Goal: Task Accomplishment & Management: Manage account settings

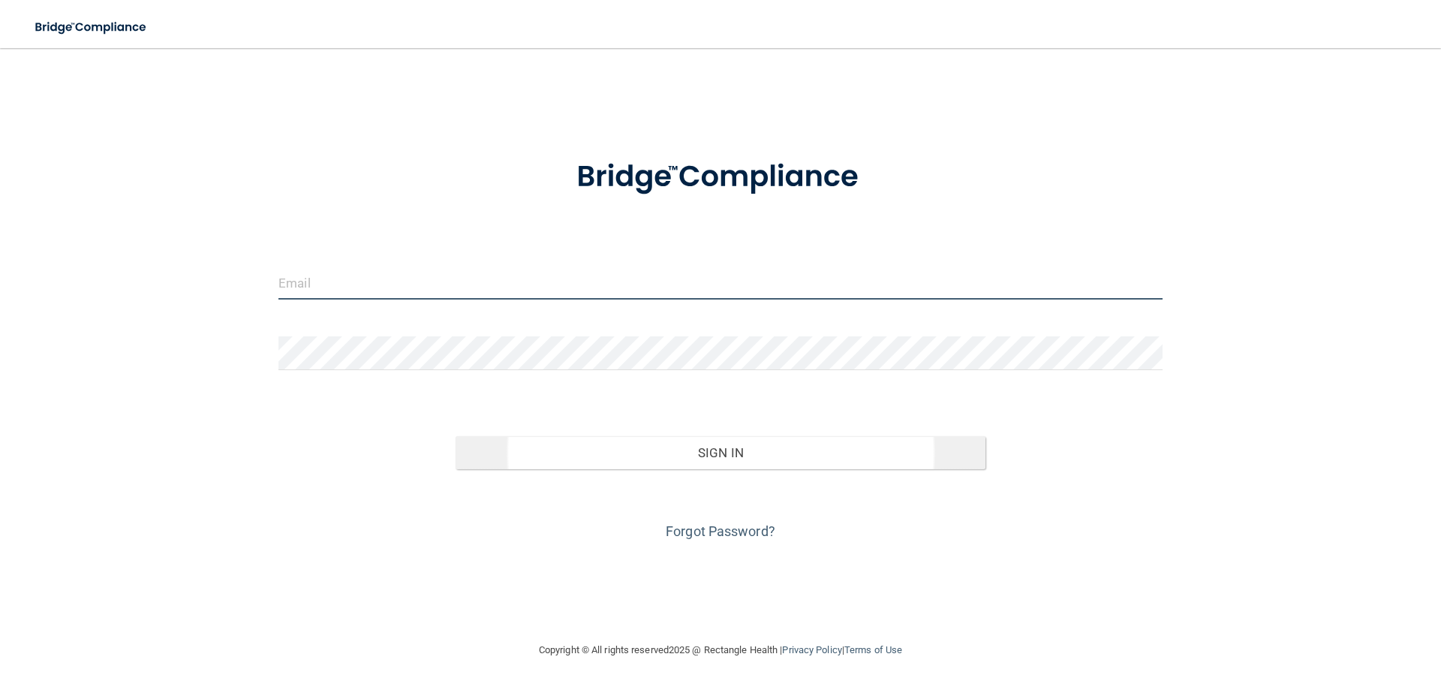
type input "[PERSON_NAME][EMAIL_ADDRESS][PERSON_NAME][DOMAIN_NAME]"
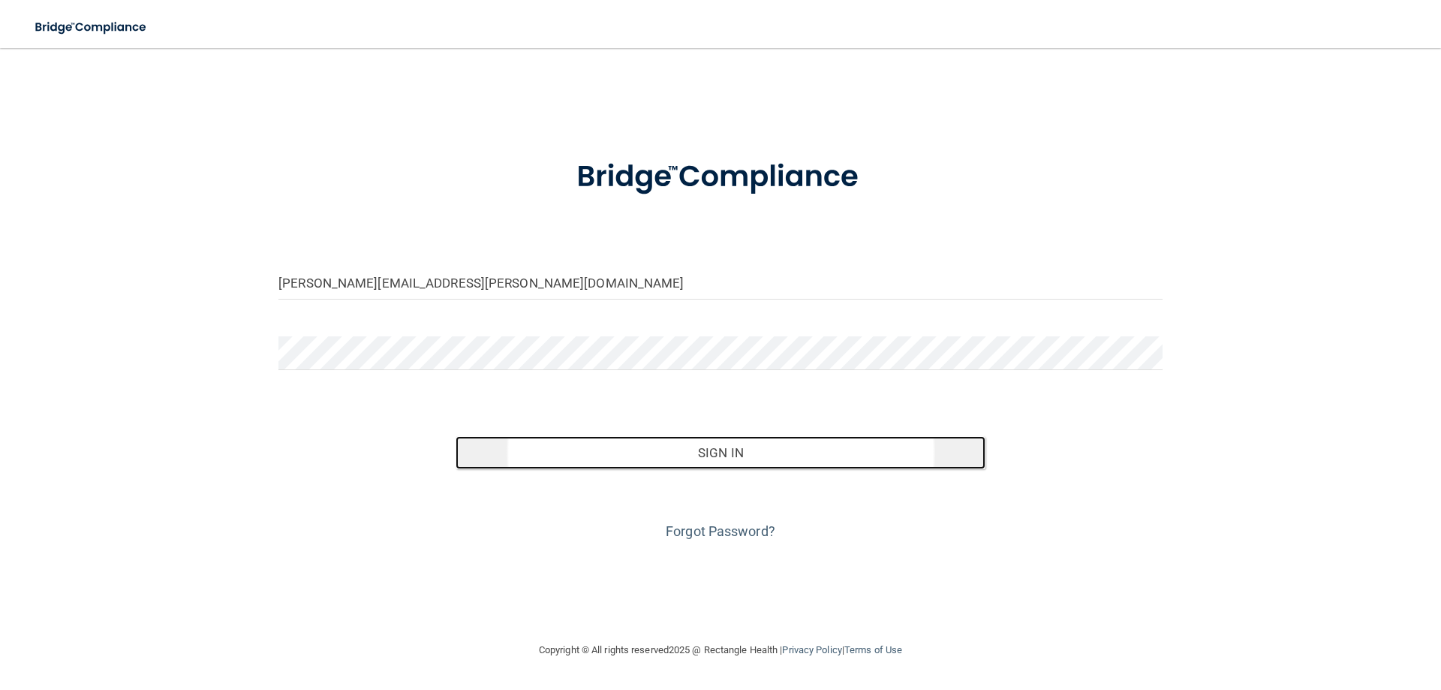
click at [780, 448] on button "Sign In" at bounding box center [721, 452] width 531 height 33
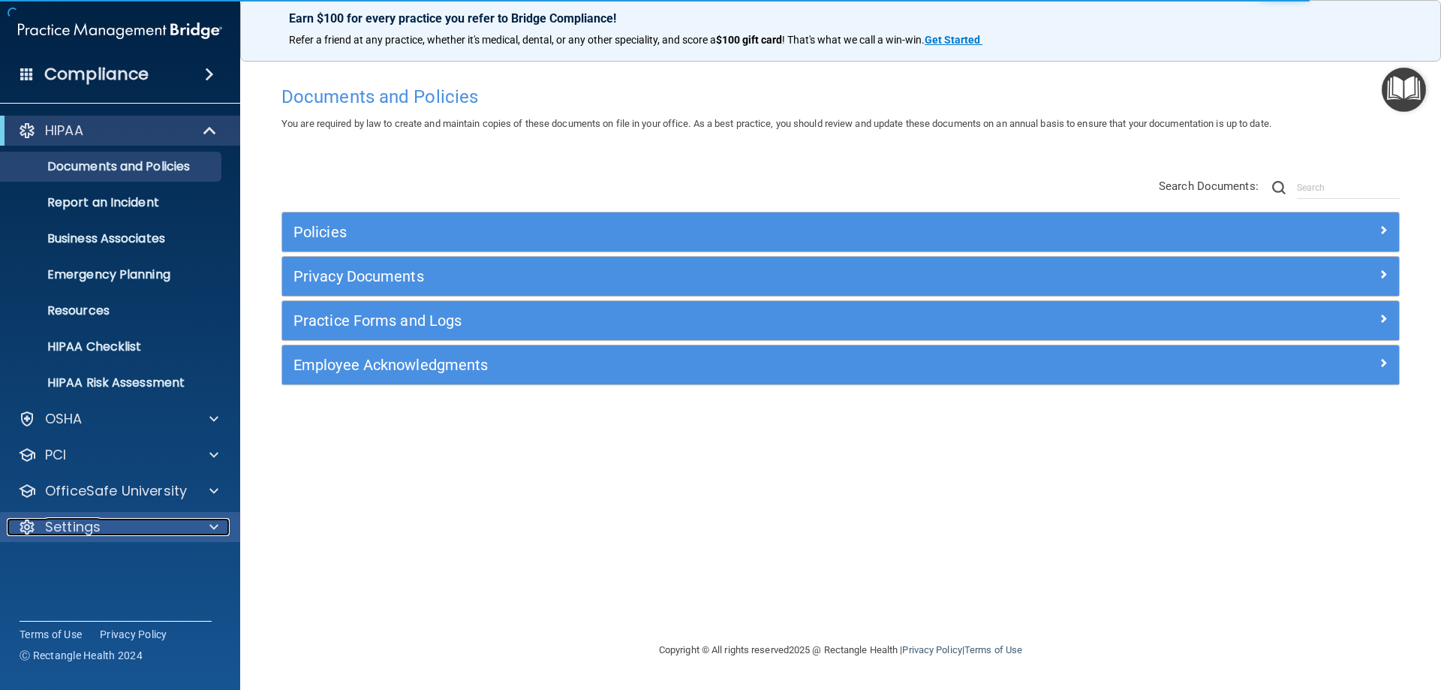
click at [194, 456] on div at bounding box center [212, 527] width 38 height 18
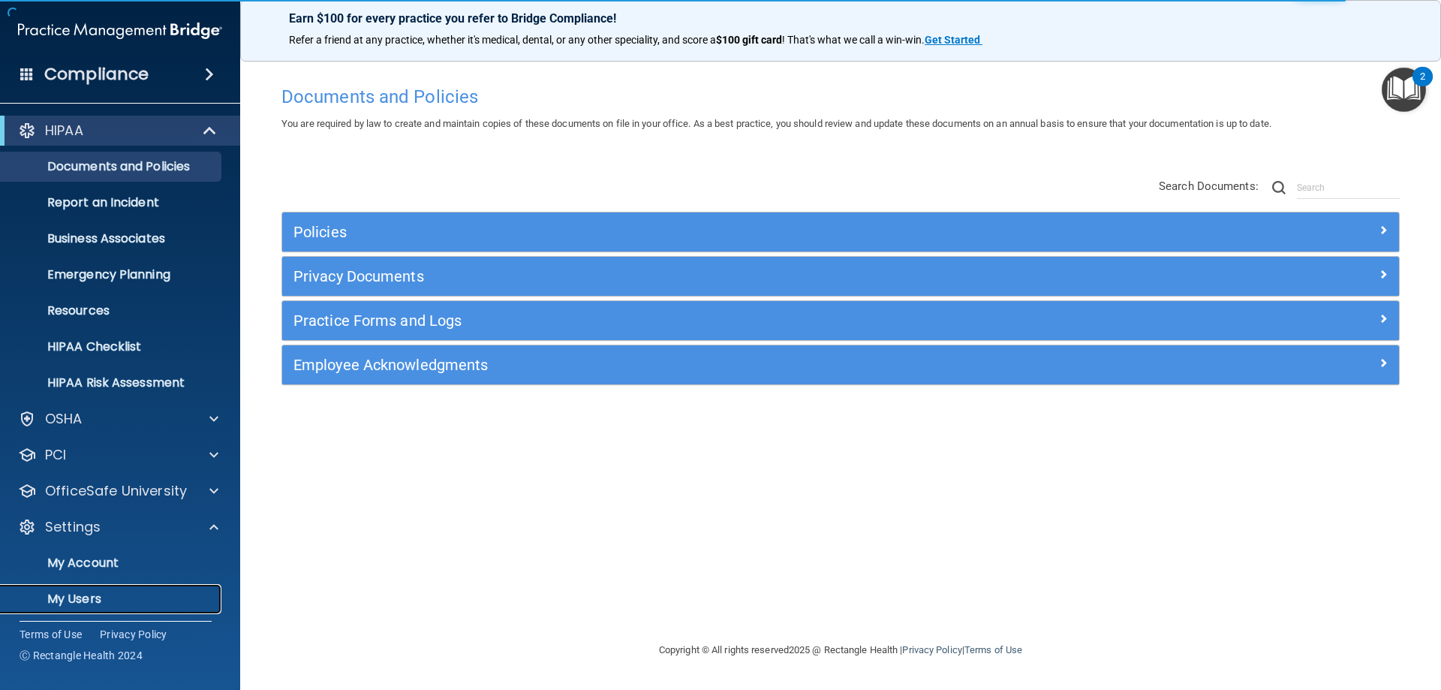
click at [90, 456] on p "My Users" at bounding box center [112, 599] width 205 height 15
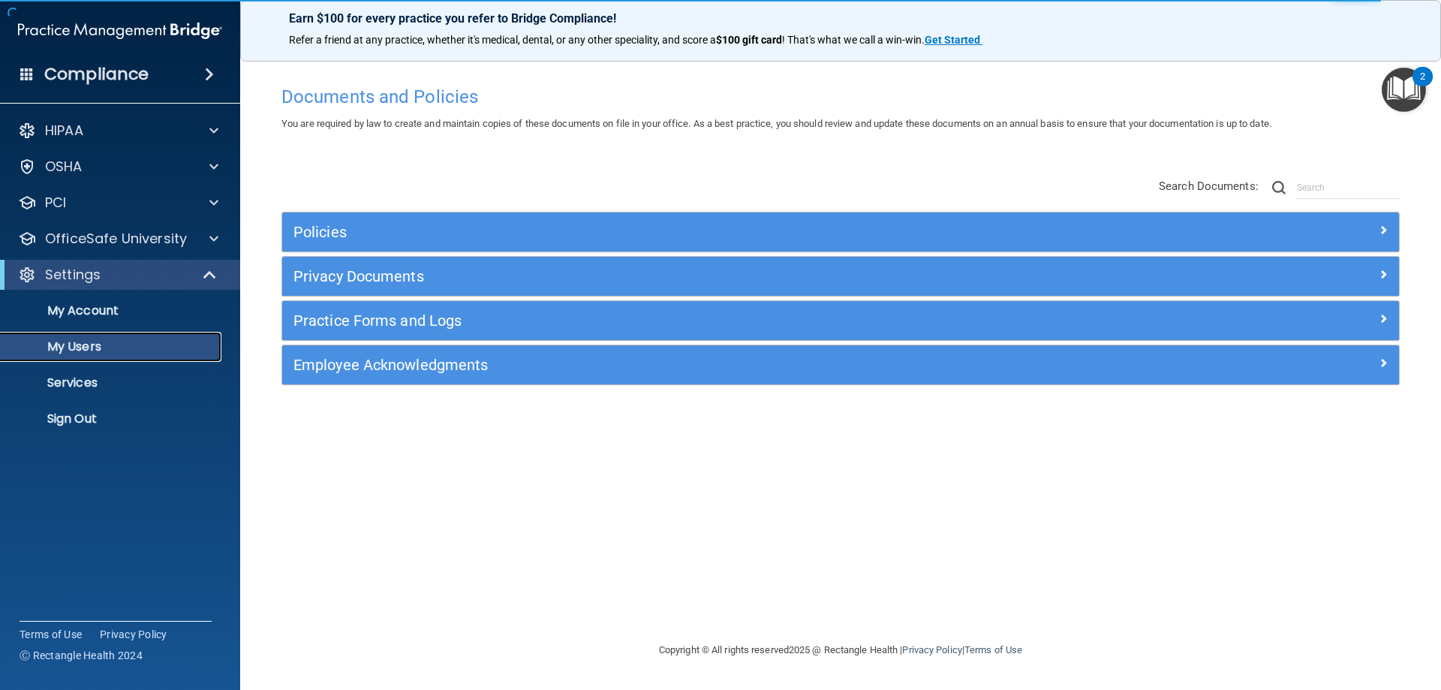
select select "20"
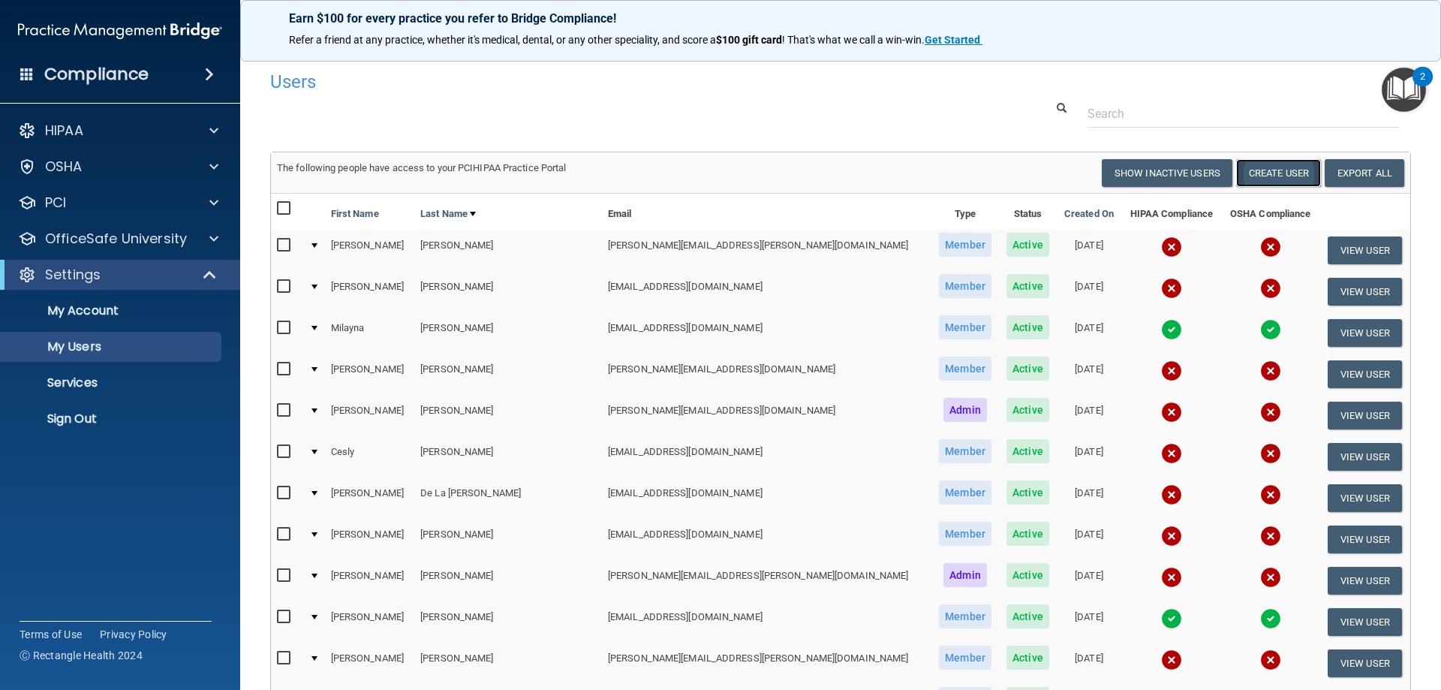
click at [780, 179] on button "Create User" at bounding box center [1278, 173] width 85 height 28
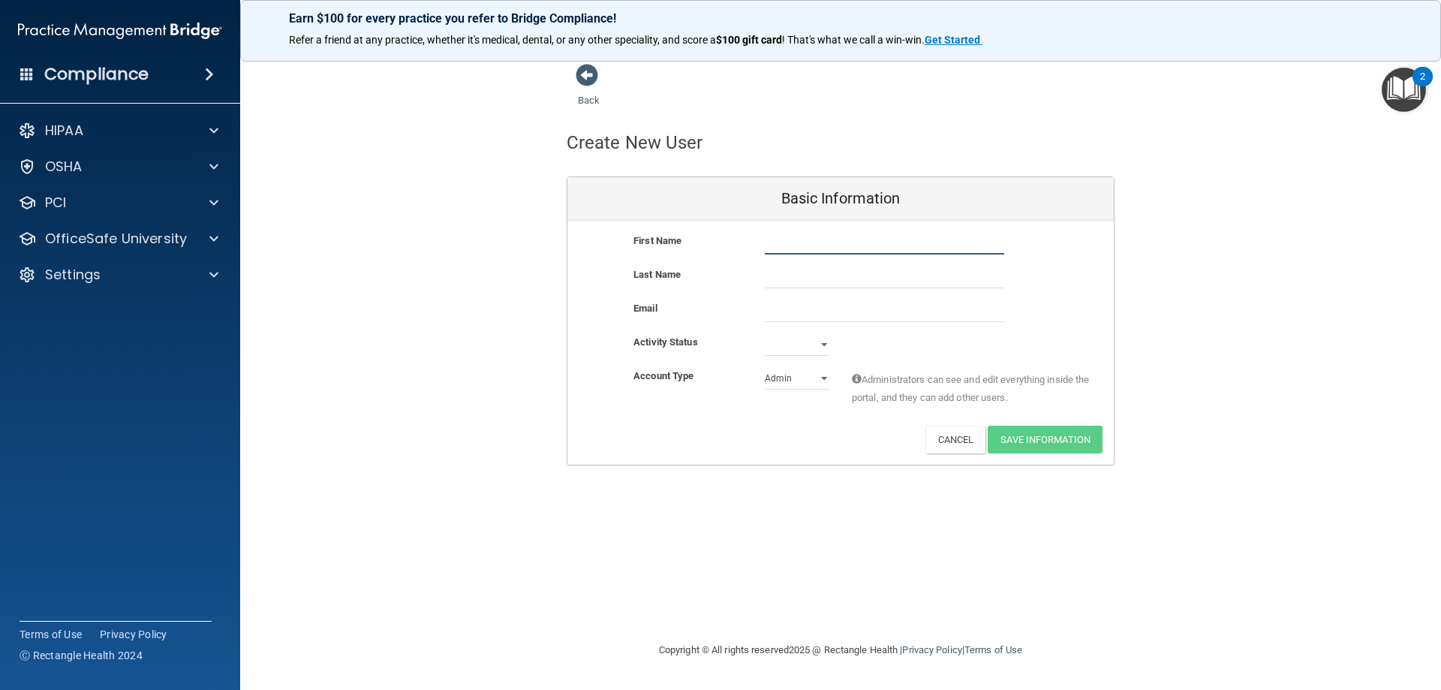
click at [780, 246] on input "text" at bounding box center [884, 243] width 239 height 23
type input "Kaleigh"
type input "Knott"
paste input "knottkaleigh@gmail.com"
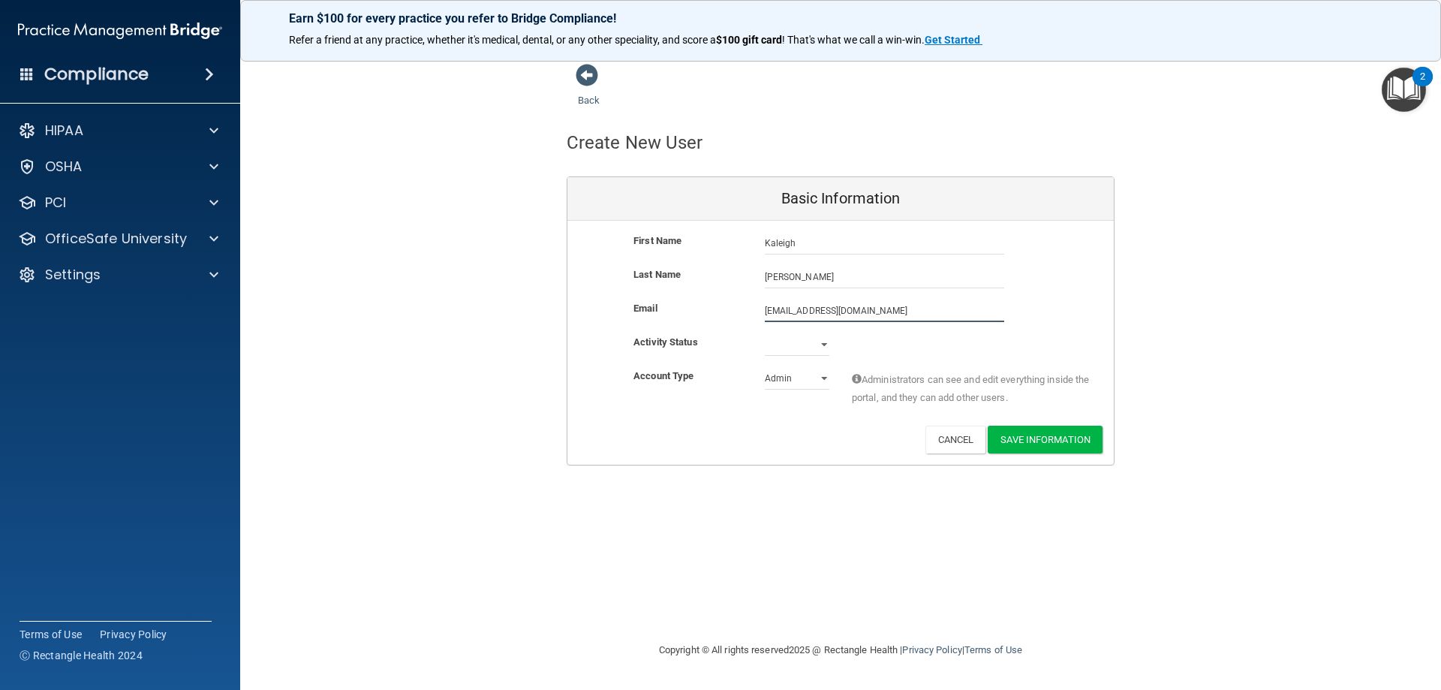
type input "knottkaleigh@gmail.com"
drag, startPoint x: 797, startPoint y: 343, endPoint x: 797, endPoint y: 354, distance: 11.3
click at [780, 343] on select "Active Inactive" at bounding box center [797, 344] width 65 height 23
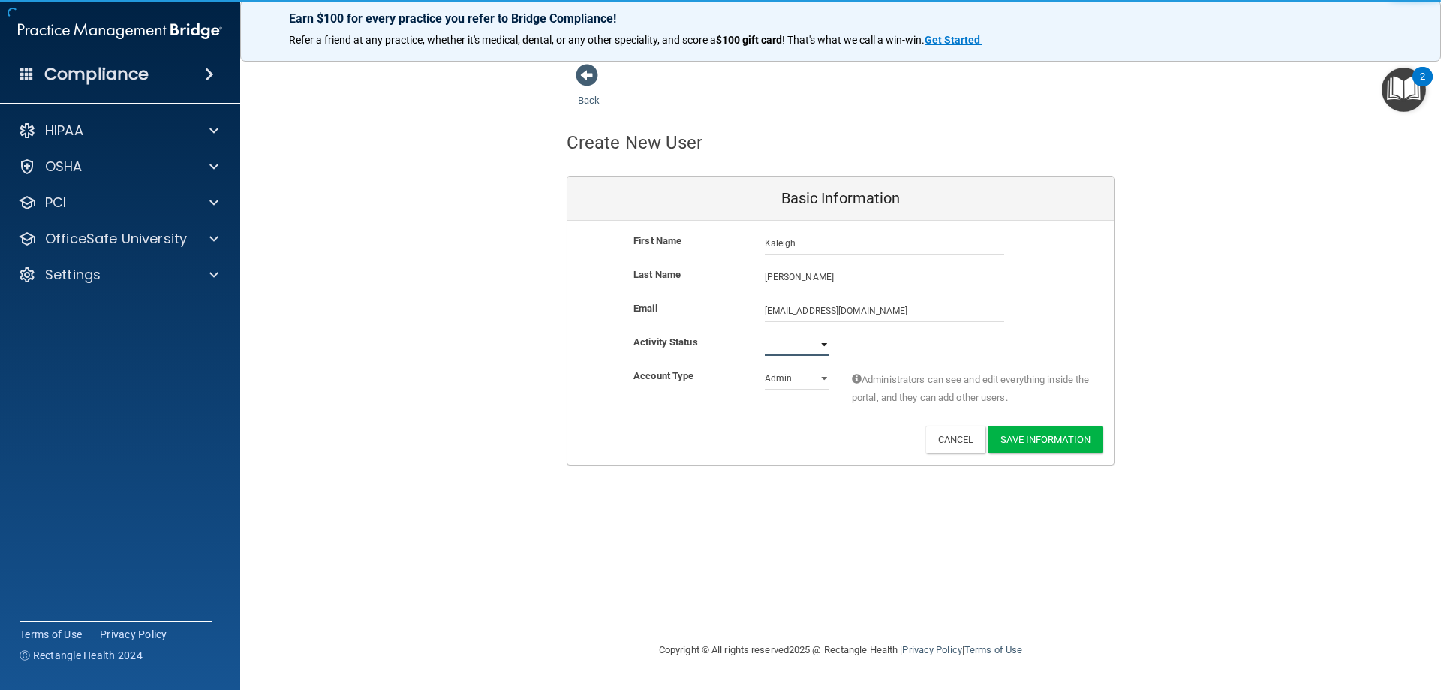
select select "active"
click at [765, 333] on select "Active Inactive" at bounding box center [797, 344] width 65 height 23
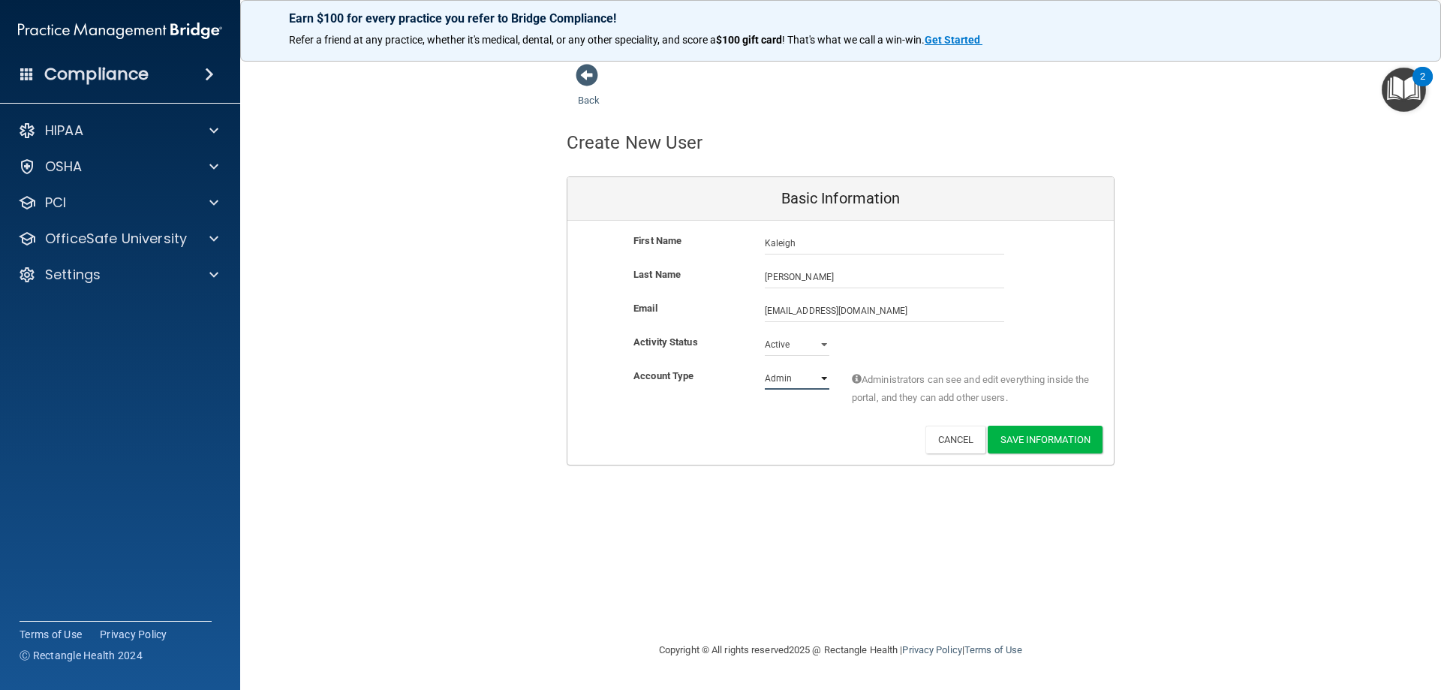
click at [780, 385] on select "Admin Member" at bounding box center [797, 378] width 65 height 23
select select "practice_member"
click at [765, 367] on select "Admin Member" at bounding box center [797, 378] width 65 height 23
click at [780, 439] on button "Save Information" at bounding box center [1045, 440] width 115 height 28
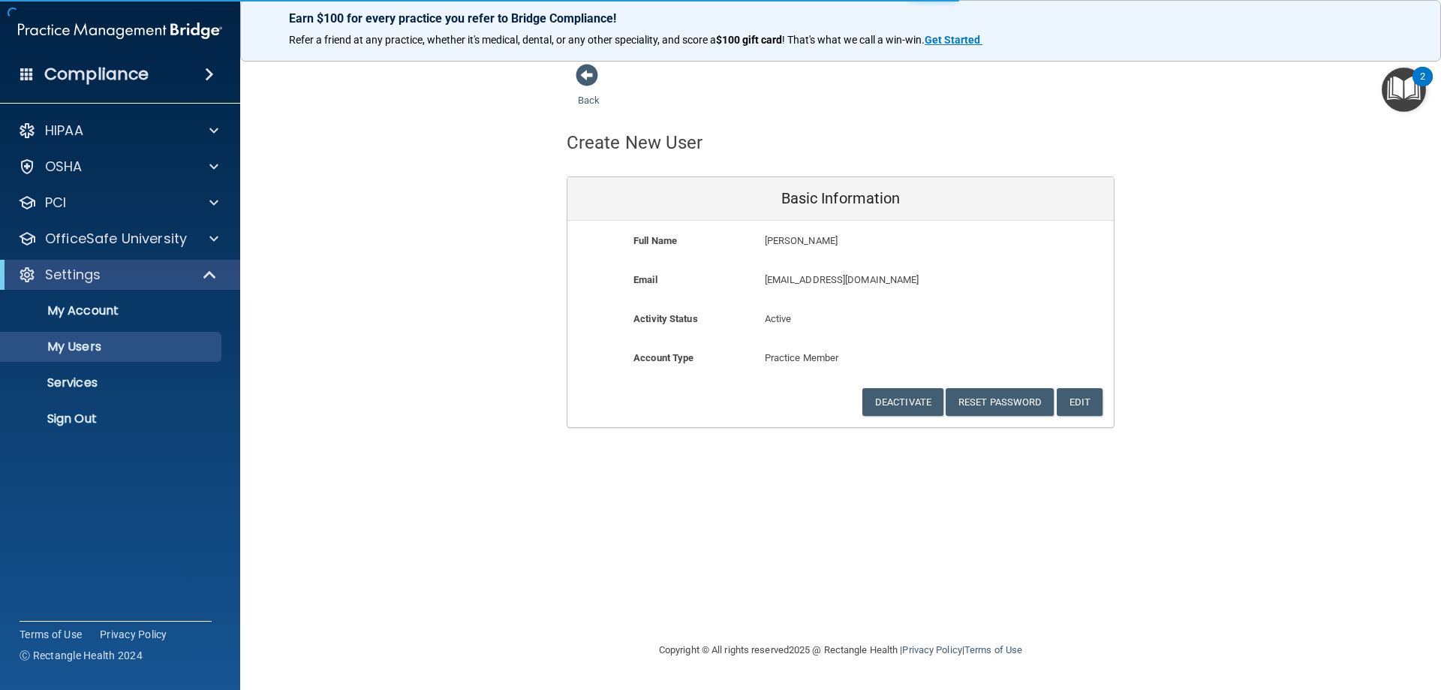
select select "20"
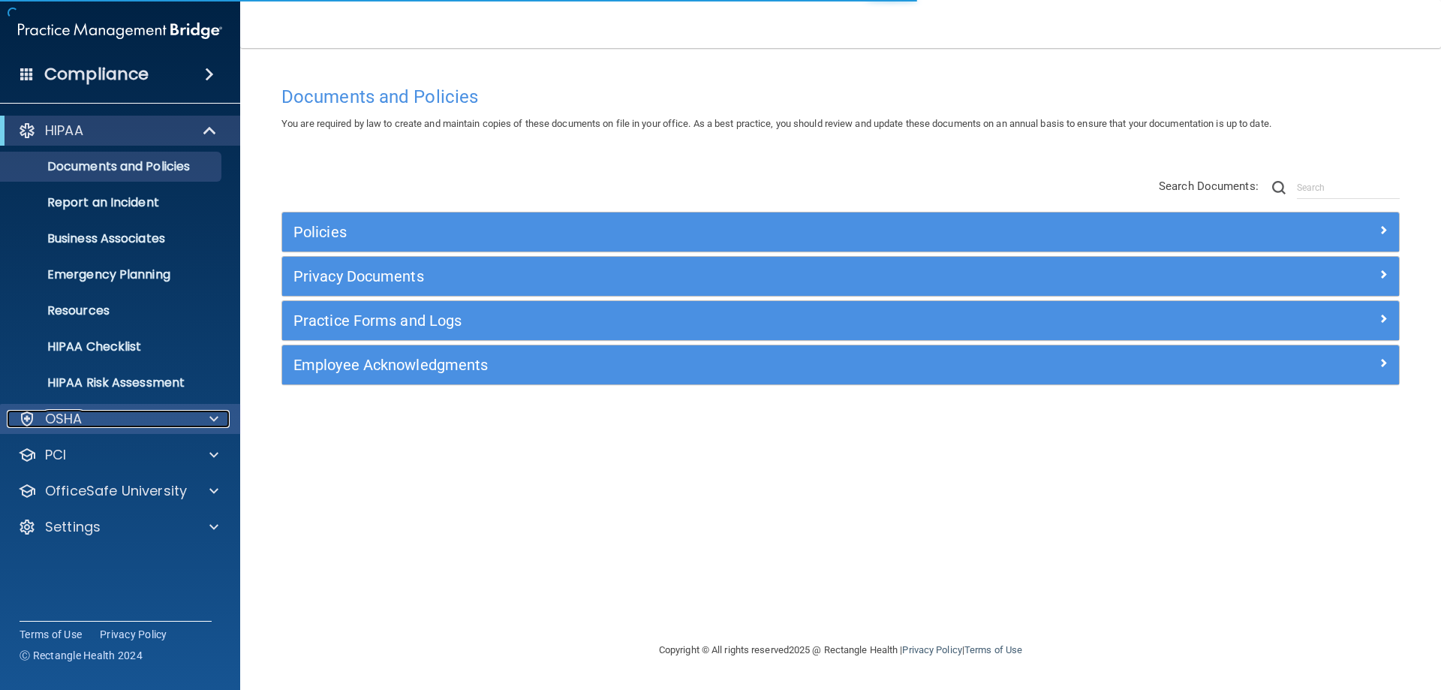
click at [112, 425] on div "OSHA" at bounding box center [100, 419] width 186 height 18
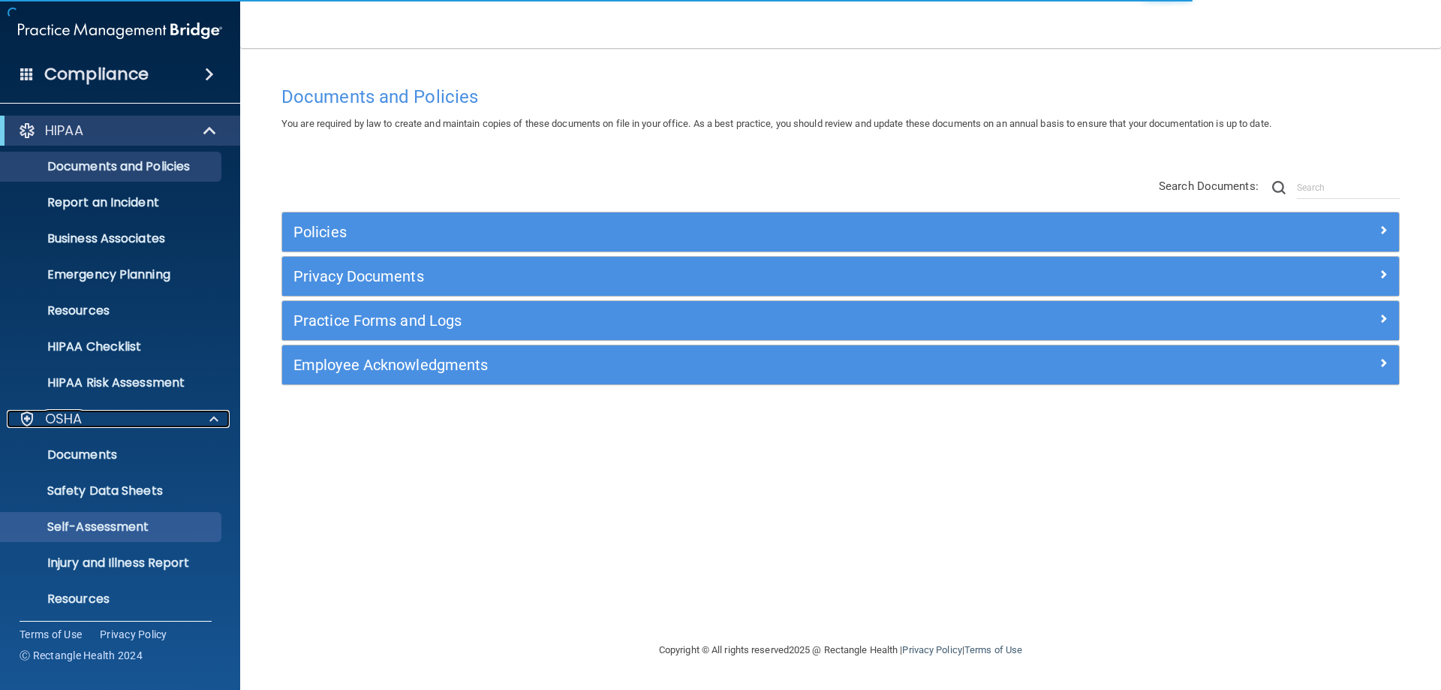
scroll to position [113, 0]
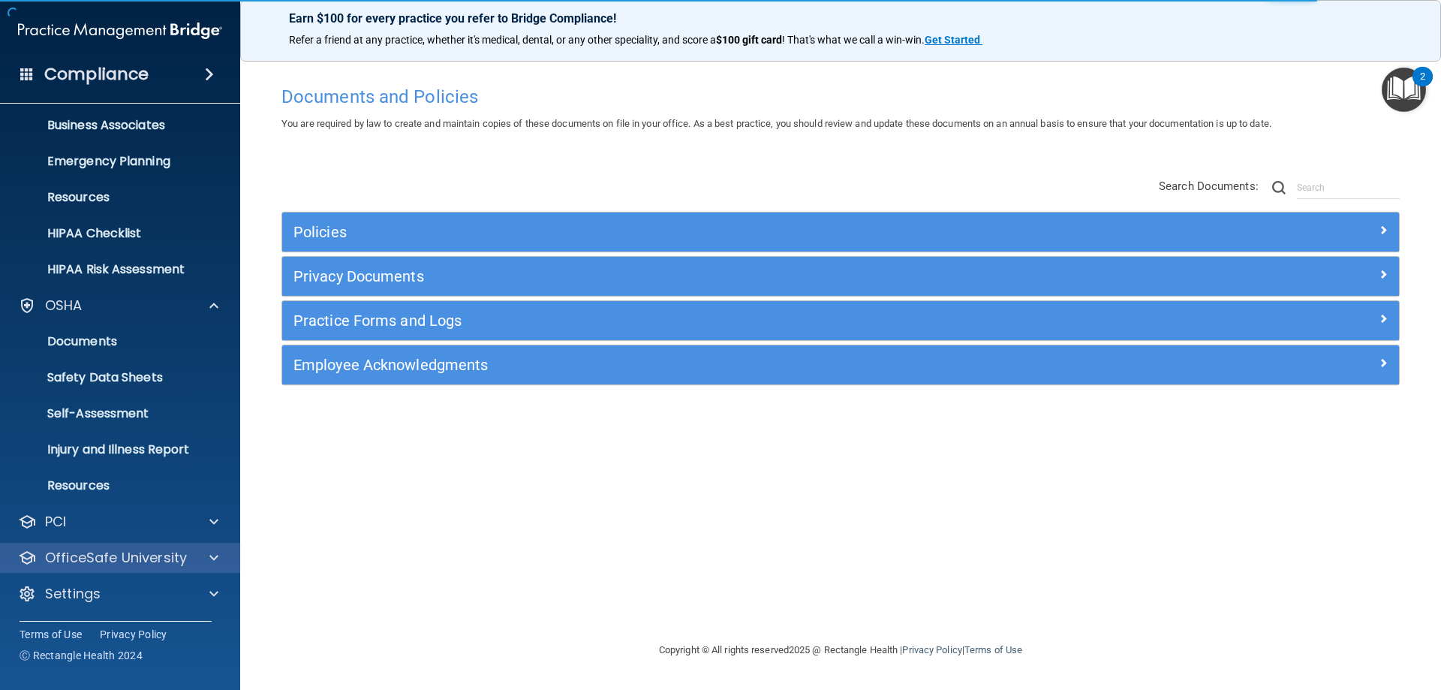
click at [171, 543] on div "OfficeSafe University" at bounding box center [120, 558] width 241 height 30
click at [208, 551] on div at bounding box center [212, 558] width 38 height 18
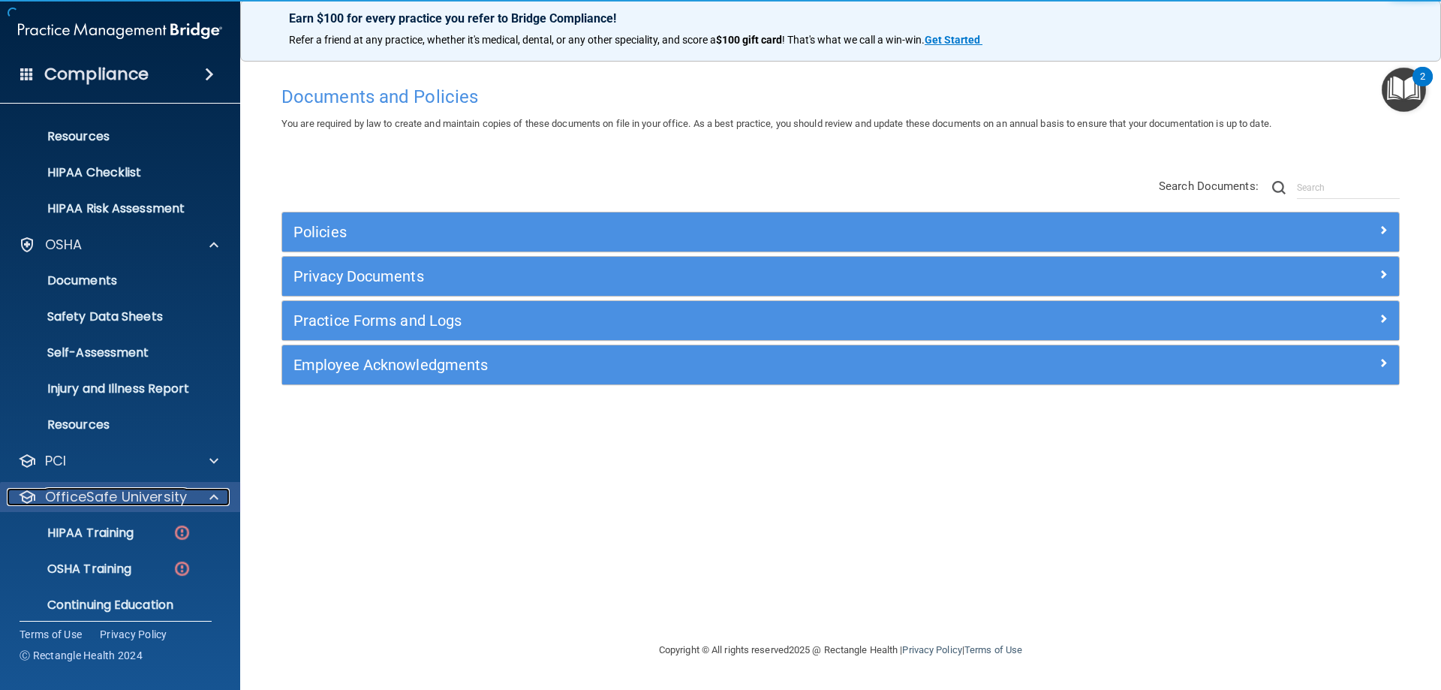
scroll to position [221, 0]
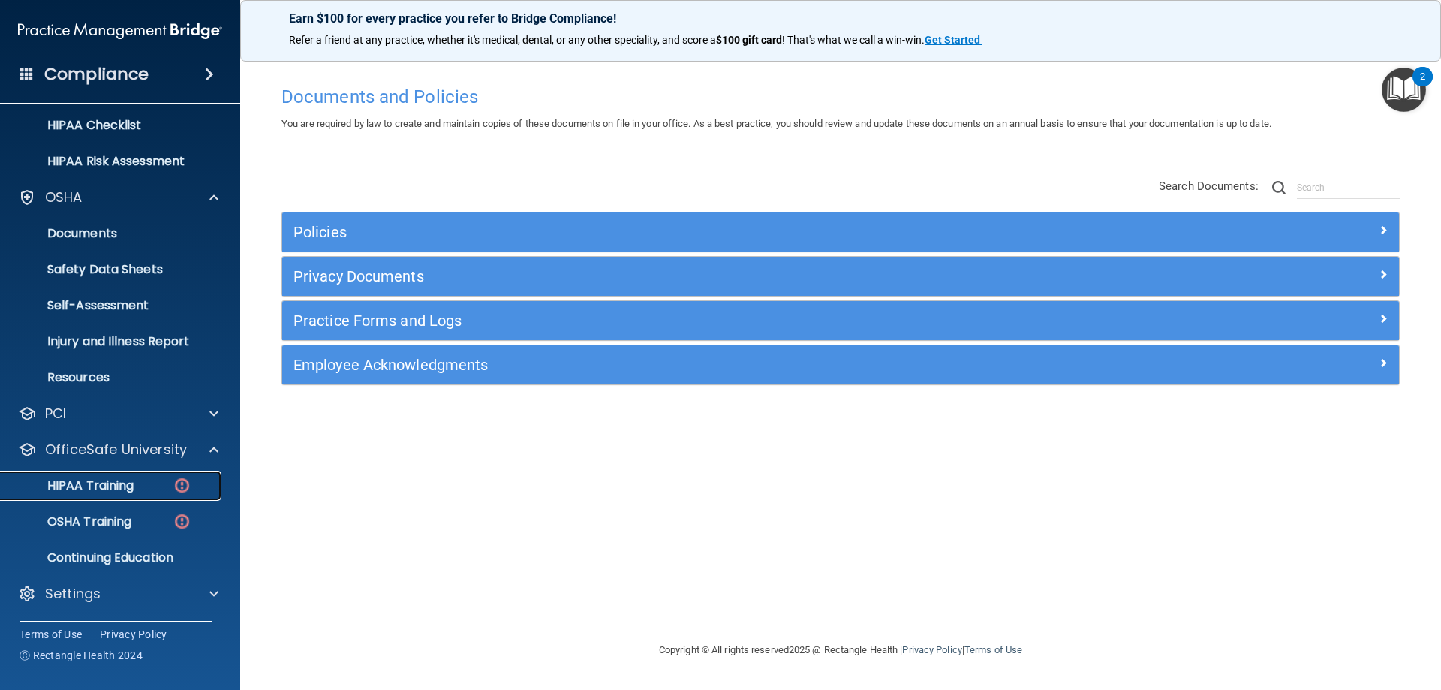
click at [123, 492] on p "HIPAA Training" at bounding box center [72, 485] width 124 height 15
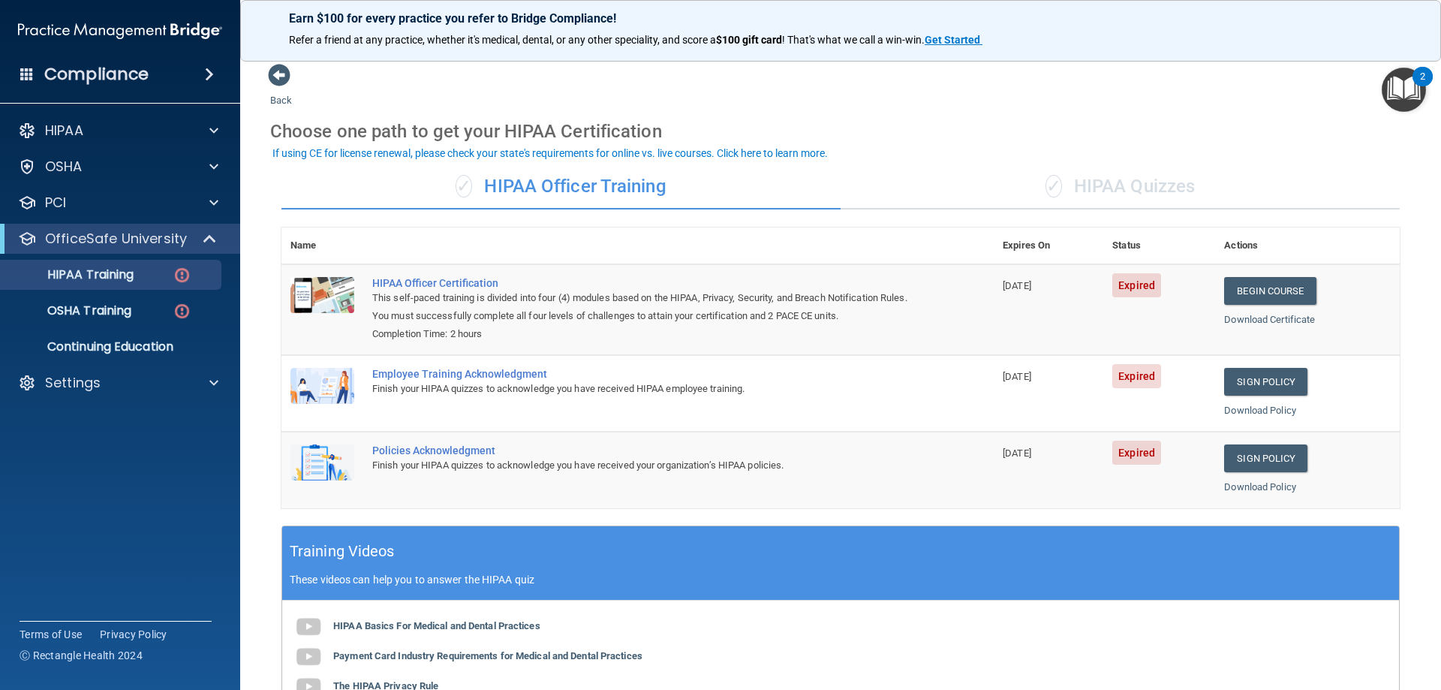
click at [1269, 305] on td "Begin Course Download Certificate" at bounding box center [1307, 309] width 185 height 91
click at [1269, 297] on link "Begin Course" at bounding box center [1270, 291] width 92 height 28
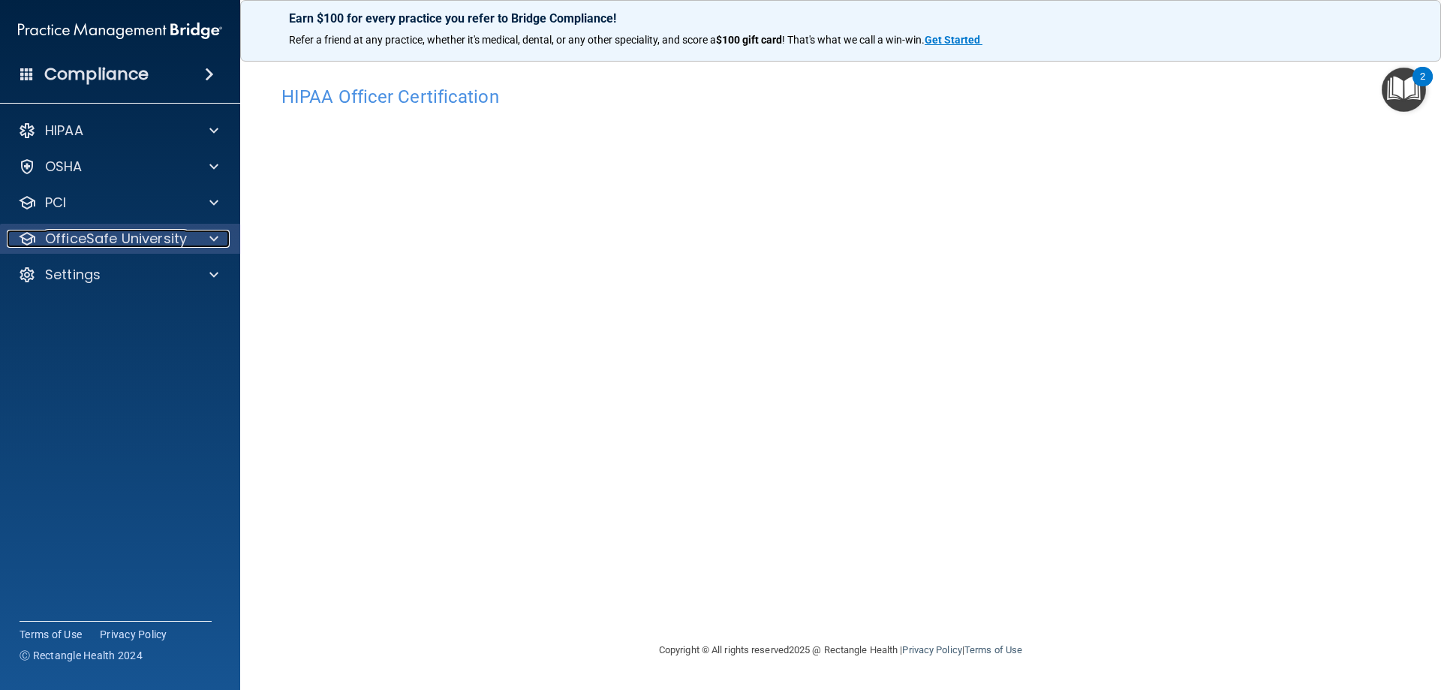
click at [155, 245] on p "OfficeSafe University" at bounding box center [116, 239] width 142 height 18
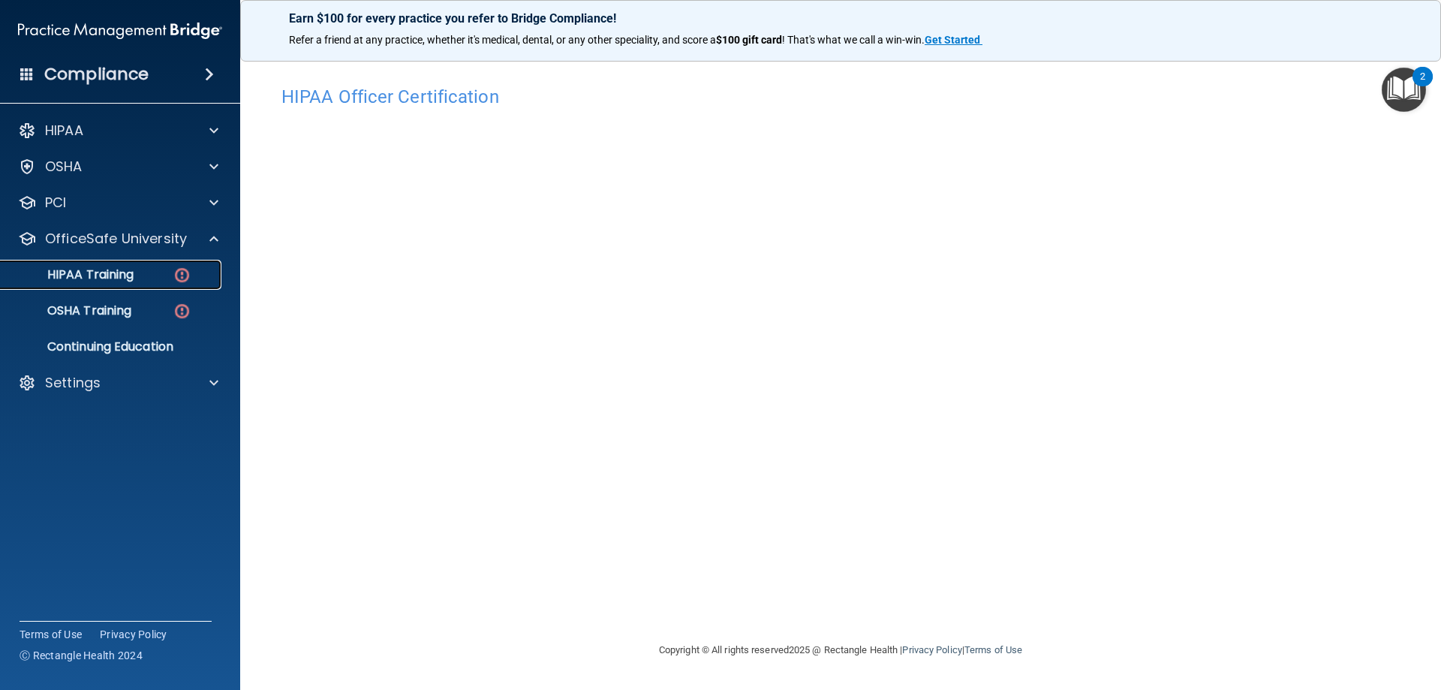
click at [126, 287] on link "HIPAA Training" at bounding box center [103, 275] width 236 height 30
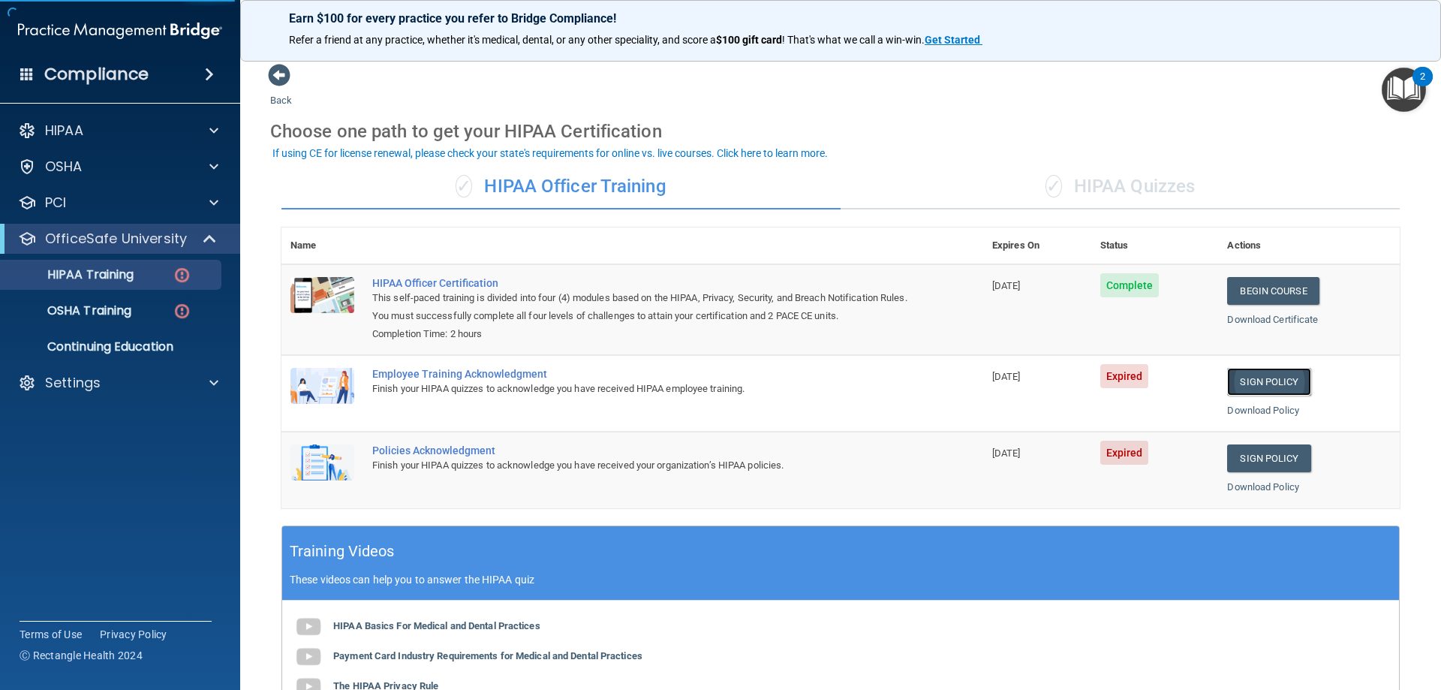
click at [1284, 375] on link "Sign Policy" at bounding box center [1268, 382] width 83 height 28
click at [1244, 459] on link "Sign Policy" at bounding box center [1268, 458] width 83 height 28
click at [94, 275] on p "HIPAA Training" at bounding box center [72, 274] width 124 height 15
click at [122, 339] on p "Continuing Education" at bounding box center [112, 346] width 205 height 15
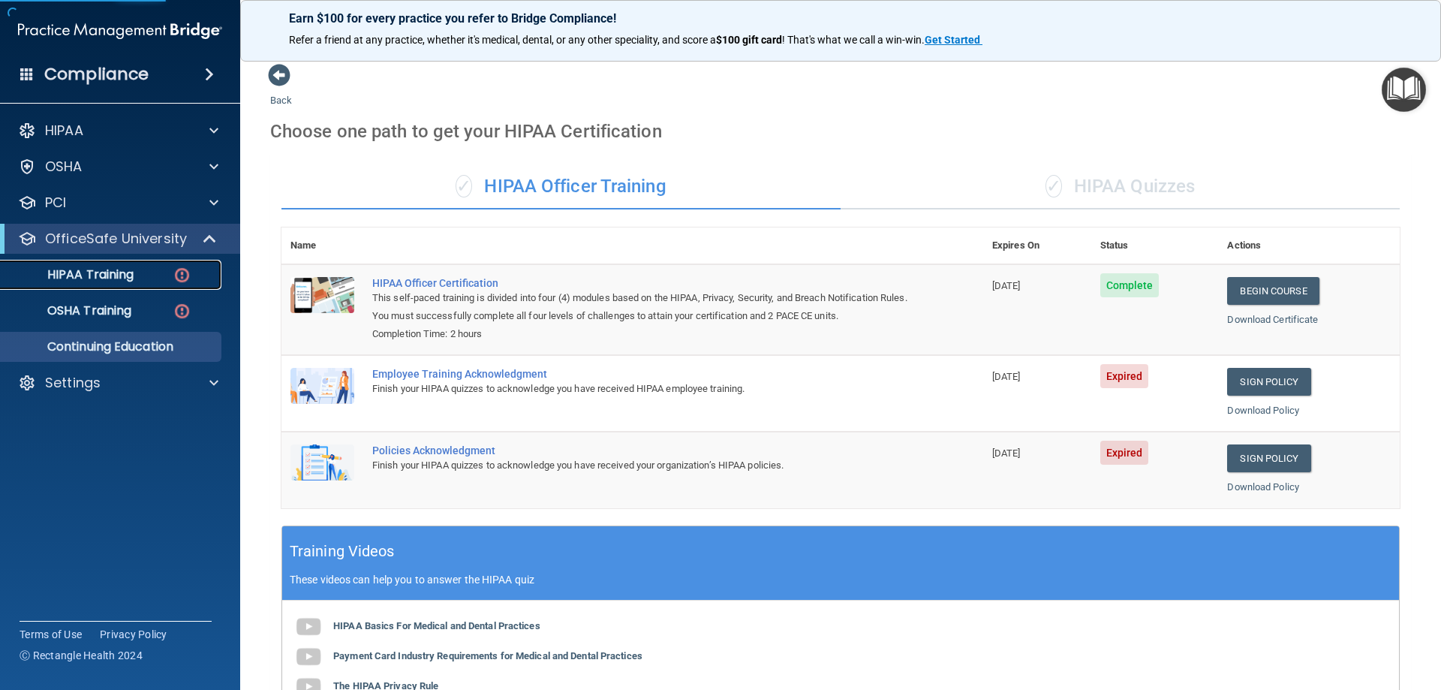
click at [119, 279] on p "HIPAA Training" at bounding box center [72, 274] width 124 height 15
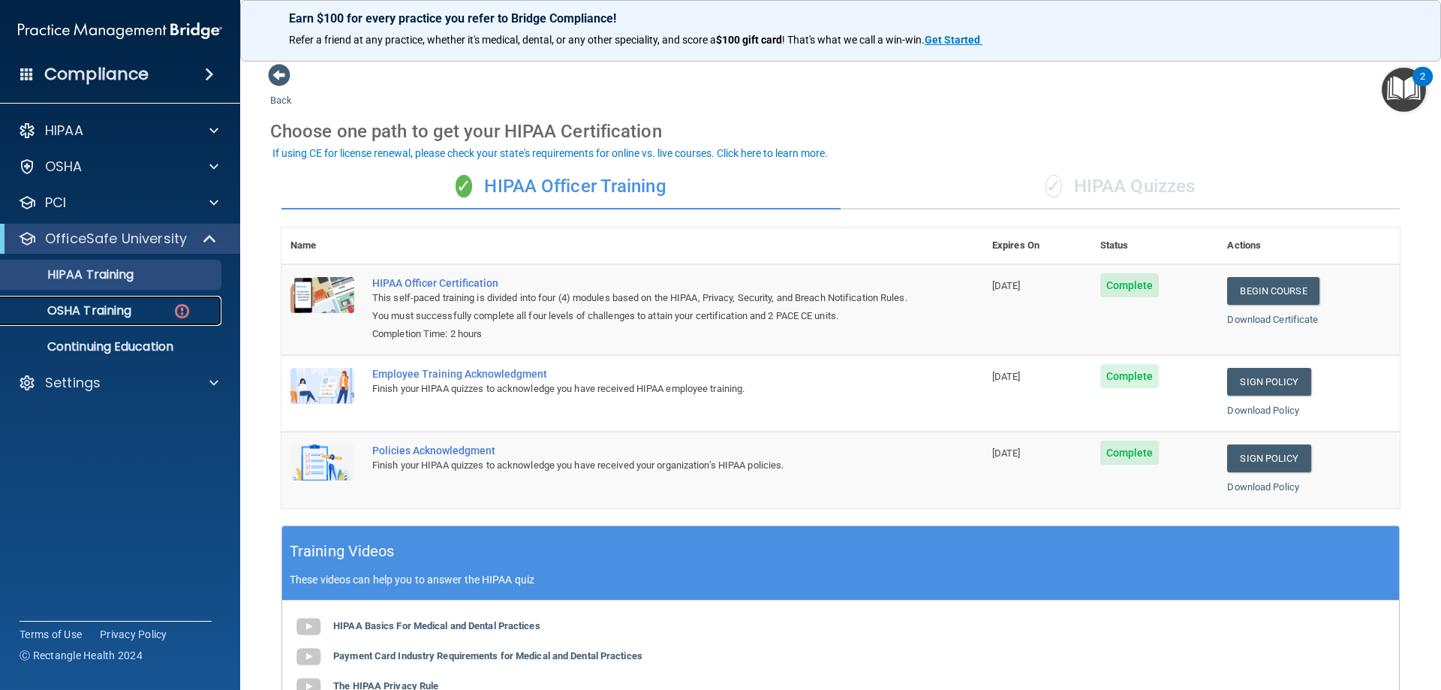
click at [170, 306] on div "OSHA Training" at bounding box center [112, 310] width 205 height 15
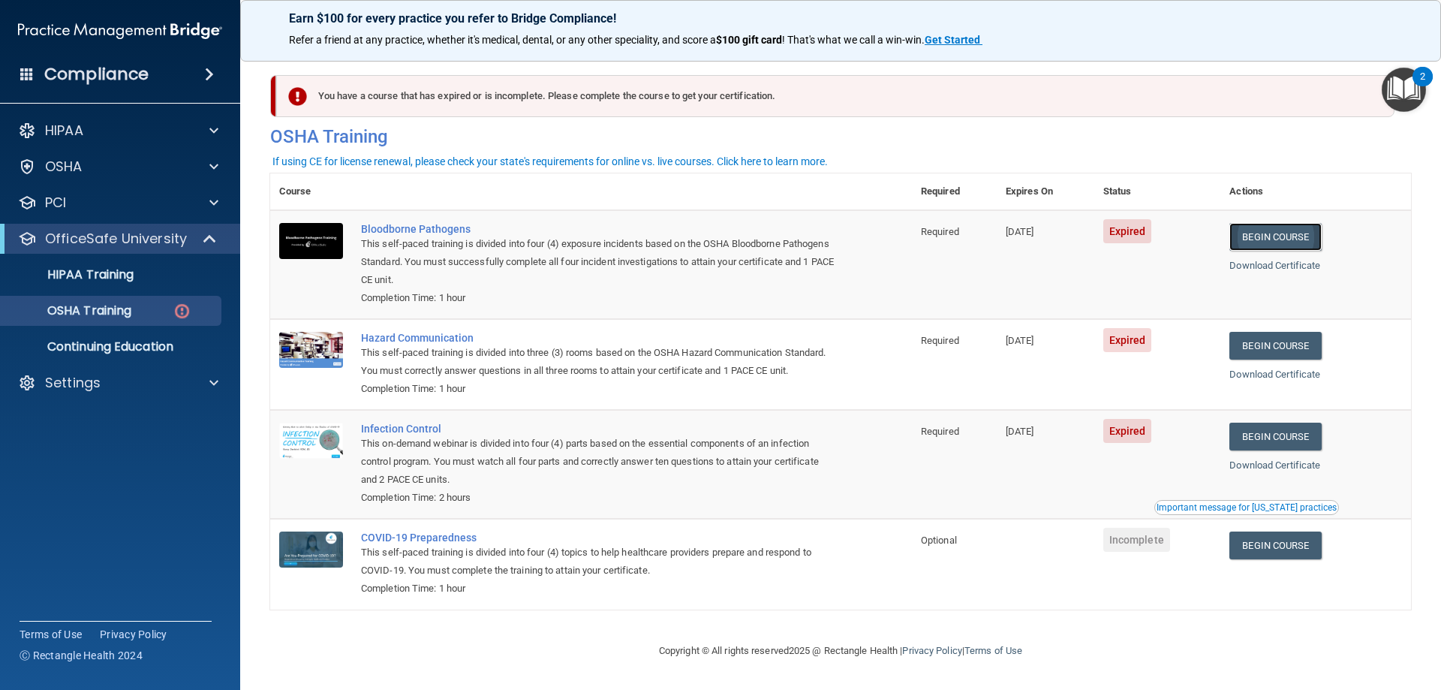
click at [1298, 237] on link "Begin Course" at bounding box center [1276, 237] width 92 height 28
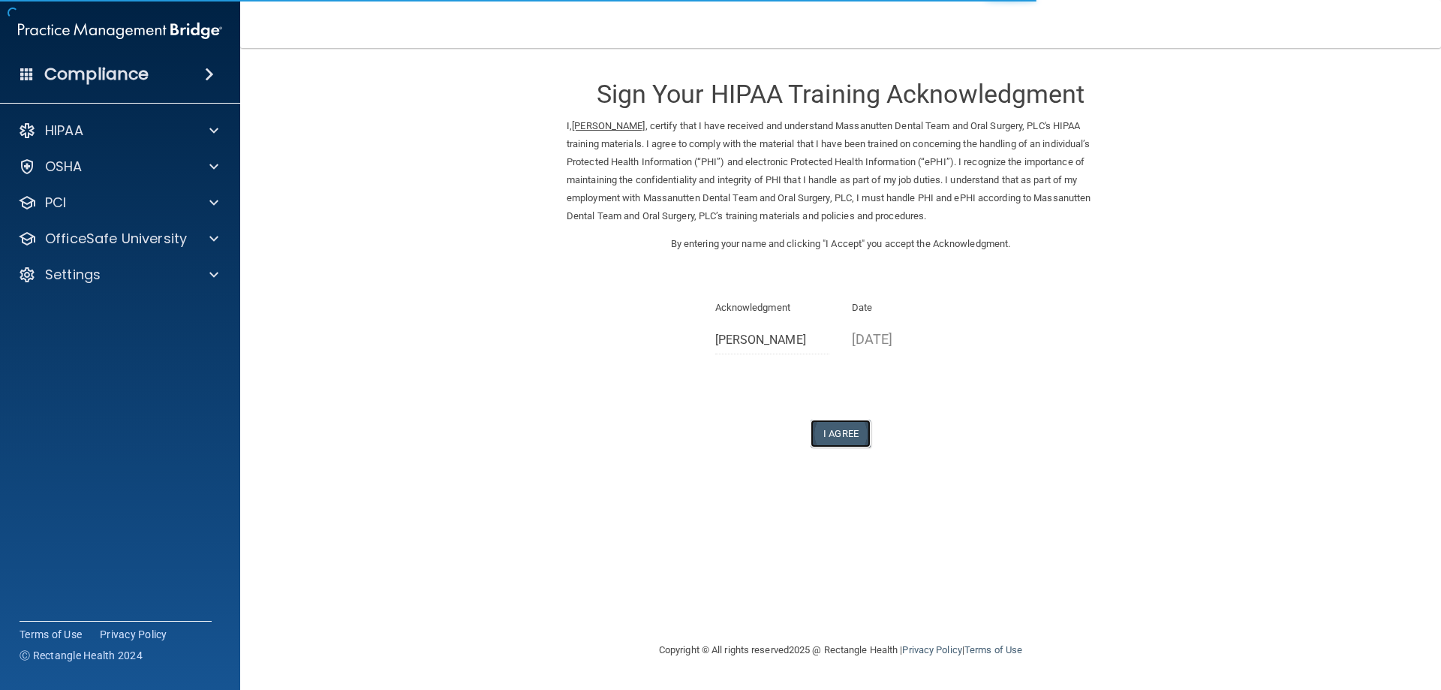
drag, startPoint x: 851, startPoint y: 426, endPoint x: 850, endPoint y: 434, distance: 8.3
click at [850, 434] on button "I Agree" at bounding box center [841, 434] width 60 height 28
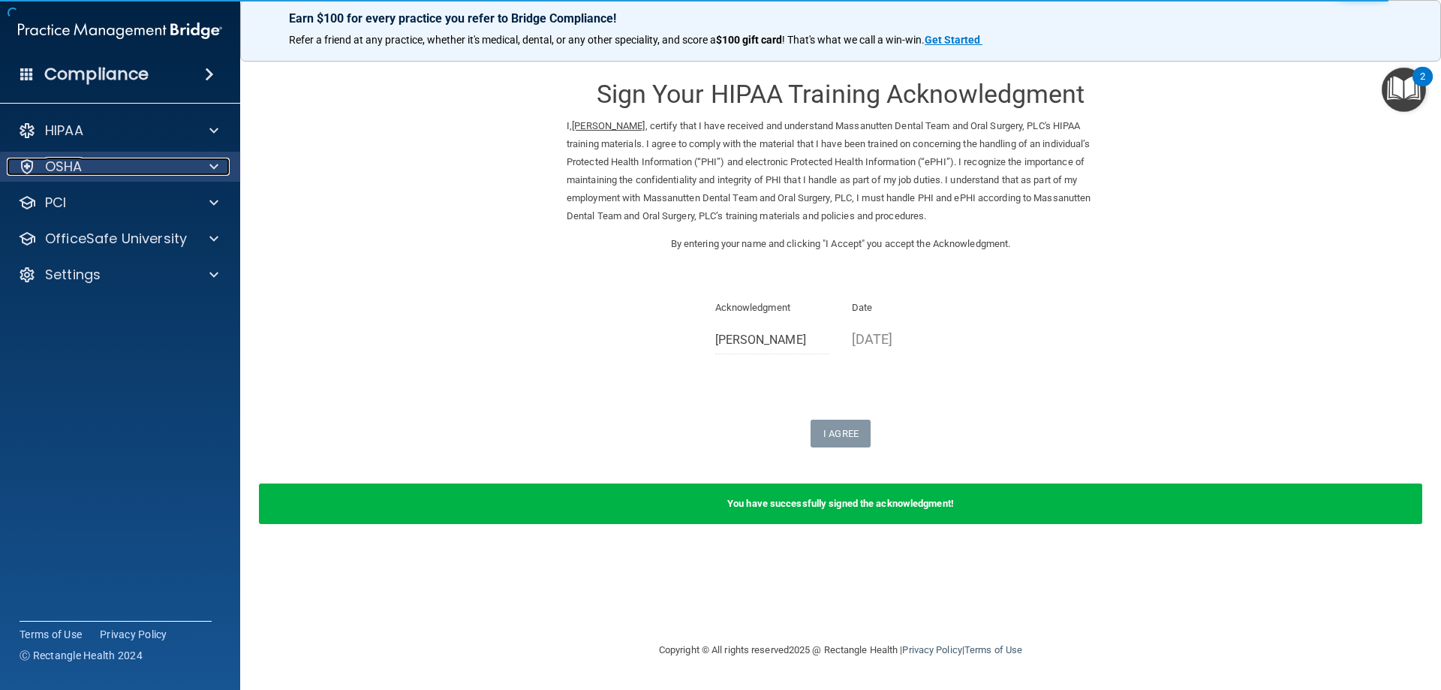
click at [113, 161] on div "OSHA" at bounding box center [100, 167] width 186 height 18
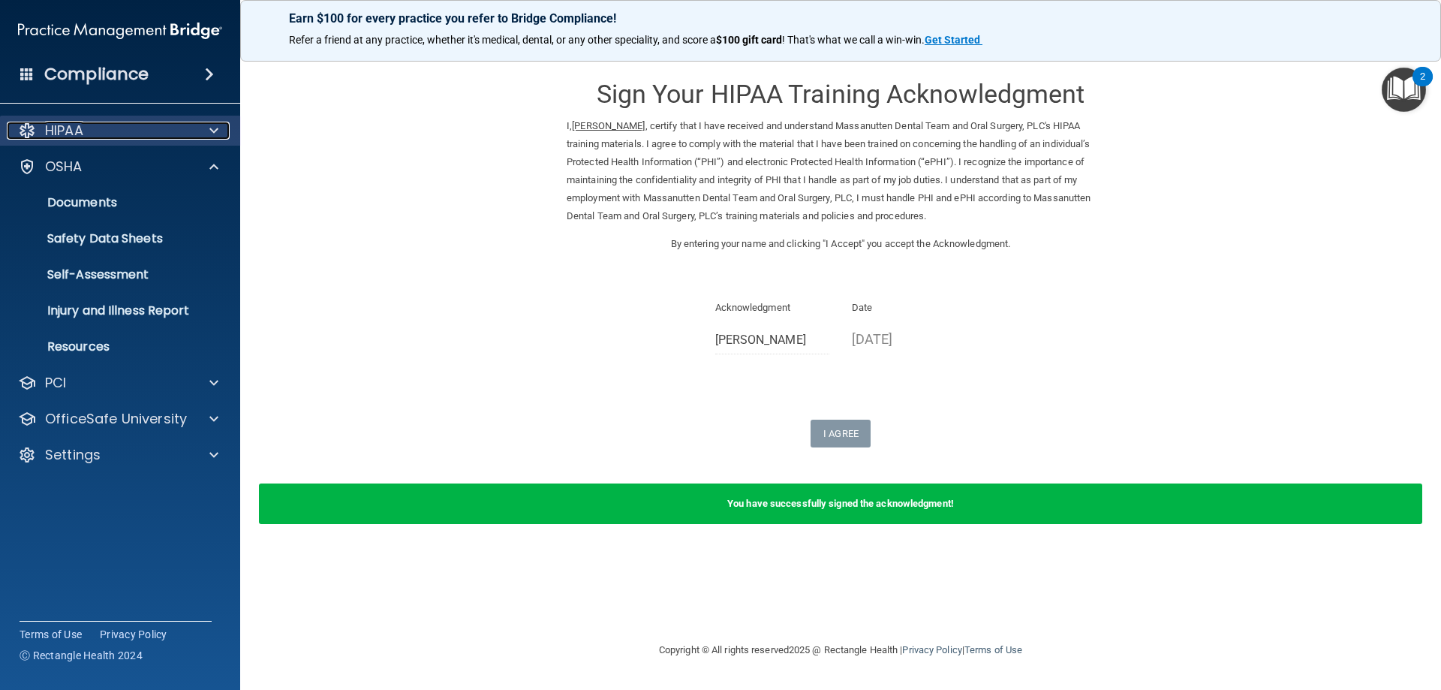
click at [122, 134] on div "HIPAA" at bounding box center [100, 131] width 186 height 18
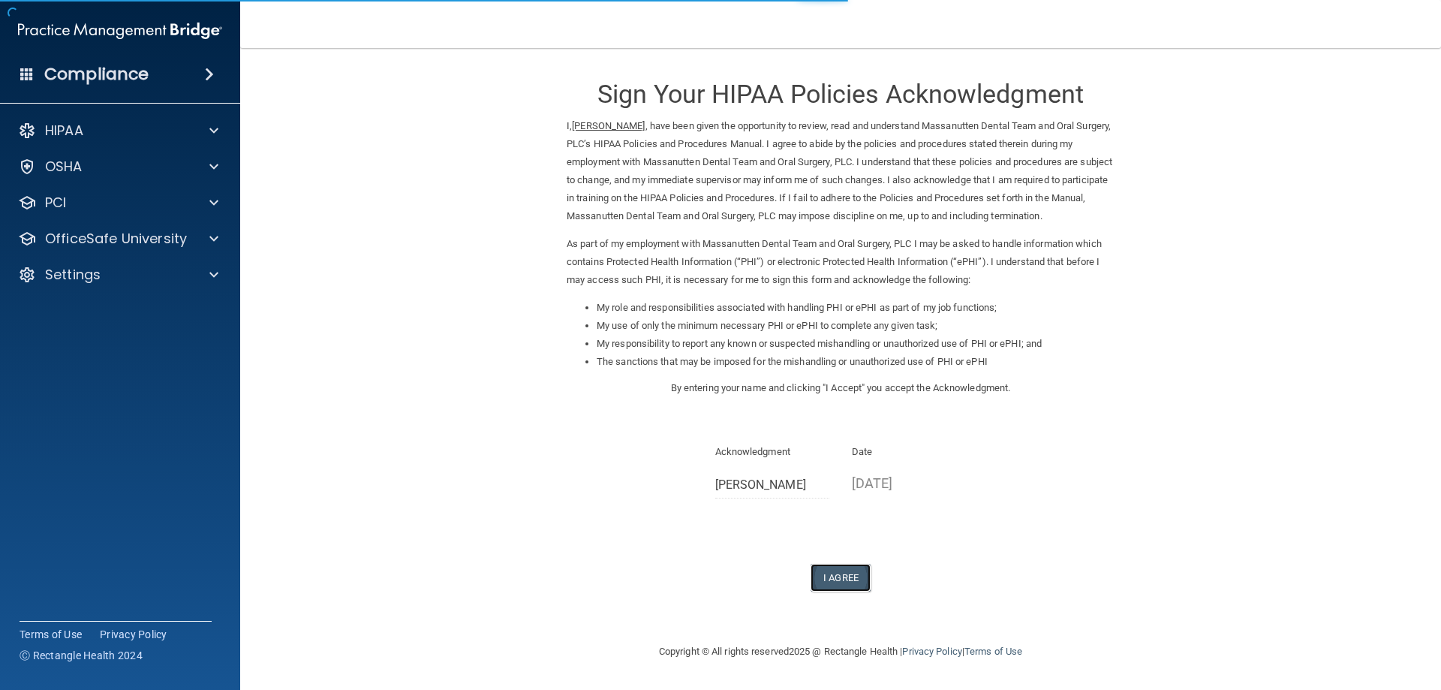
click at [838, 589] on button "I Agree" at bounding box center [841, 578] width 60 height 28
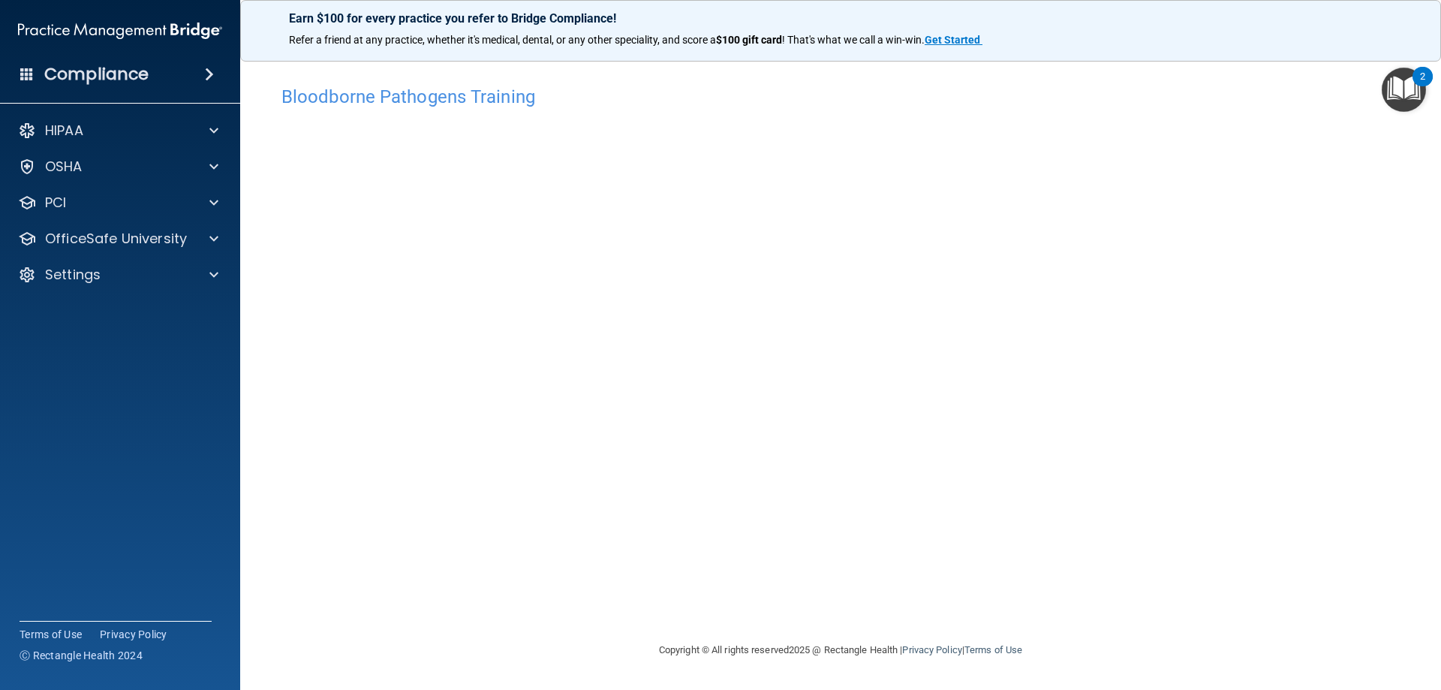
click at [1405, 371] on div "Bloodborne Pathogens Training This course doesn’t expire until 08/16/2023. Are …" at bounding box center [840, 359] width 1141 height 563
click at [120, 170] on div "OSHA" at bounding box center [100, 167] width 186 height 18
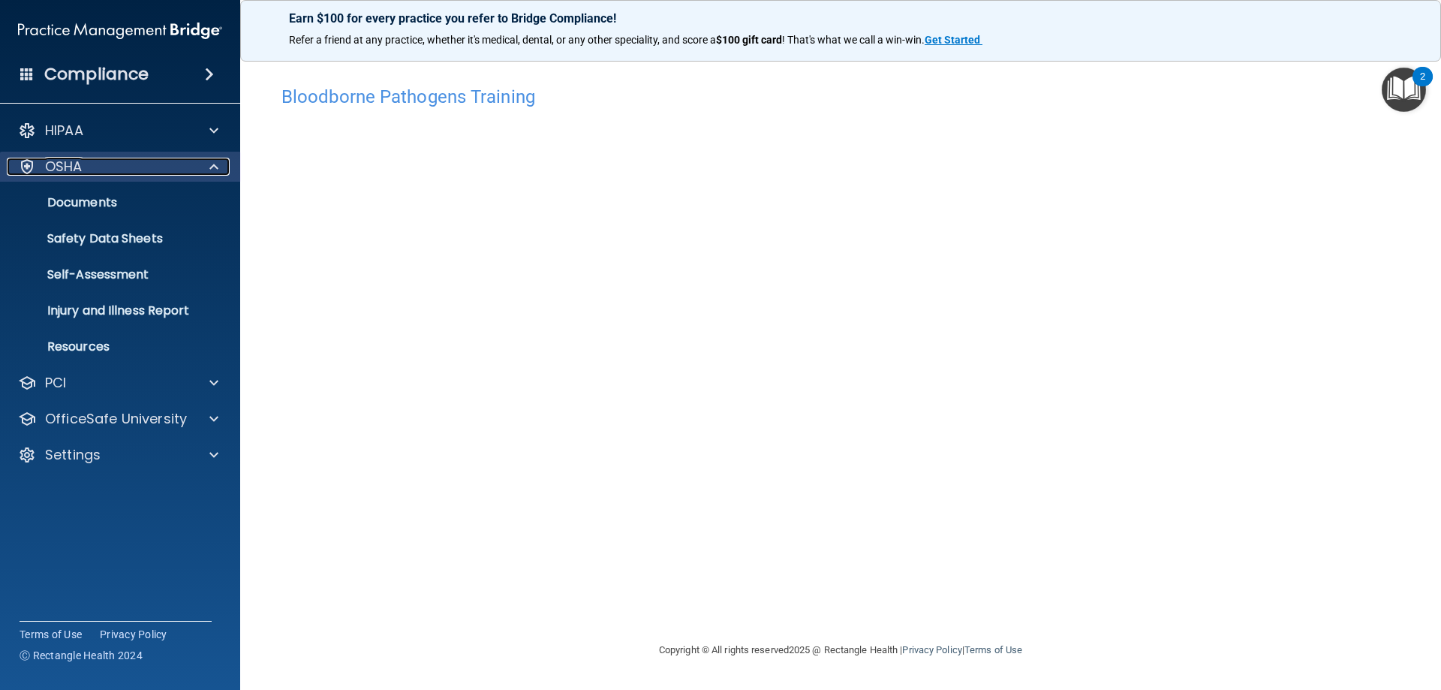
click at [127, 173] on div "OSHA" at bounding box center [100, 167] width 186 height 18
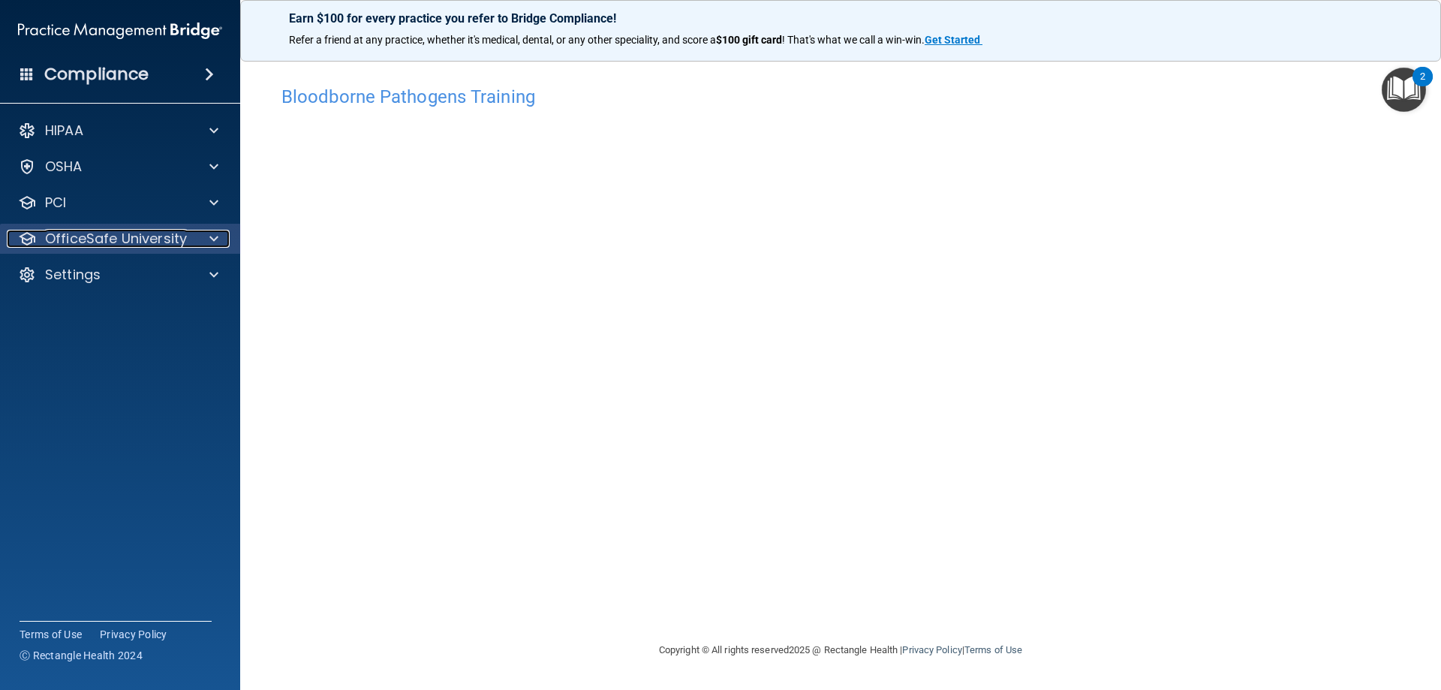
click at [179, 242] on p "OfficeSafe University" at bounding box center [116, 239] width 142 height 18
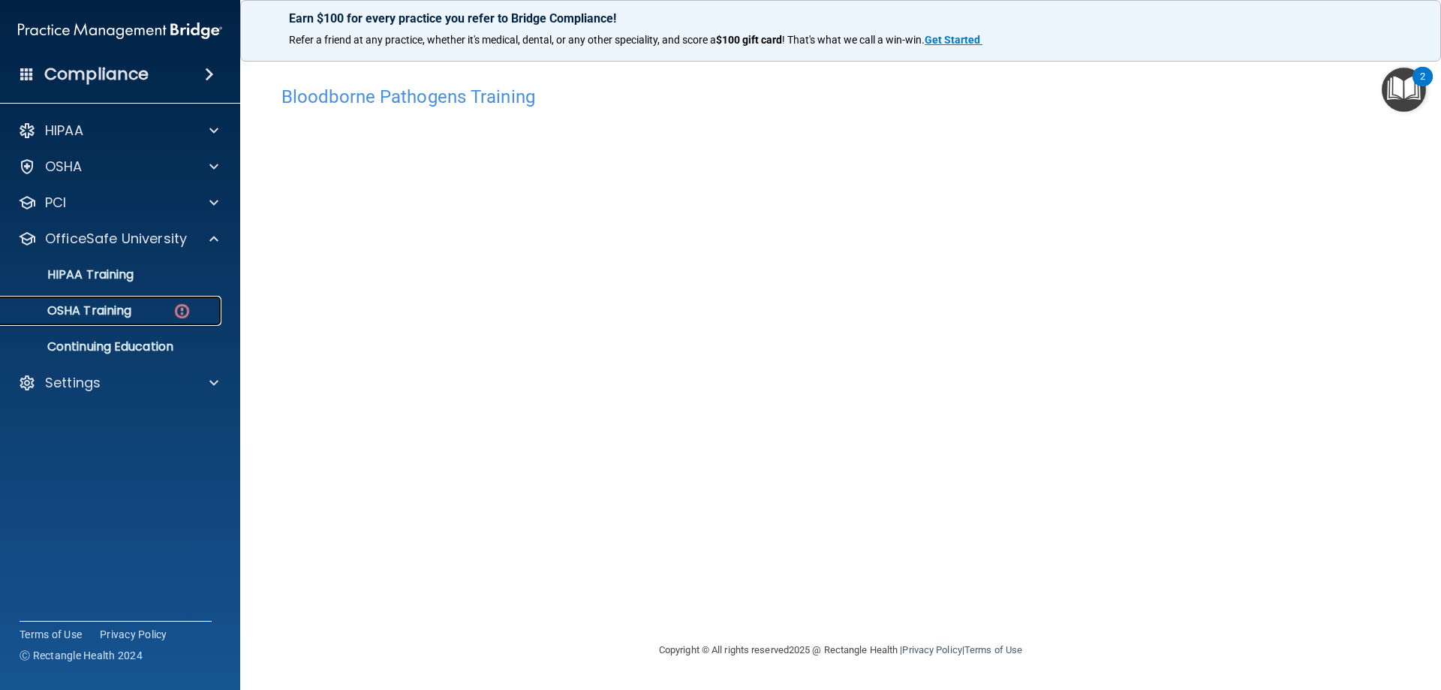
click at [146, 309] on div "OSHA Training" at bounding box center [112, 310] width 205 height 15
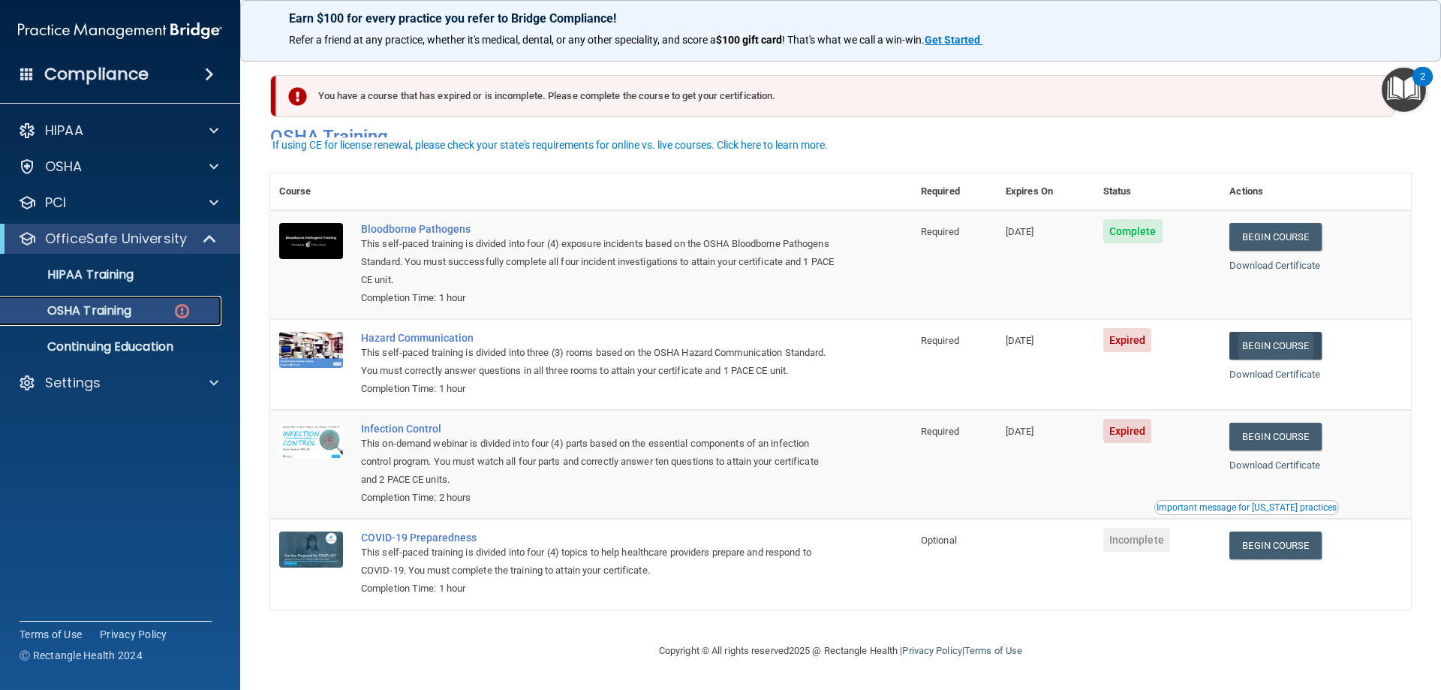
scroll to position [19, 0]
click at [1263, 332] on link "Begin Course" at bounding box center [1276, 346] width 92 height 28
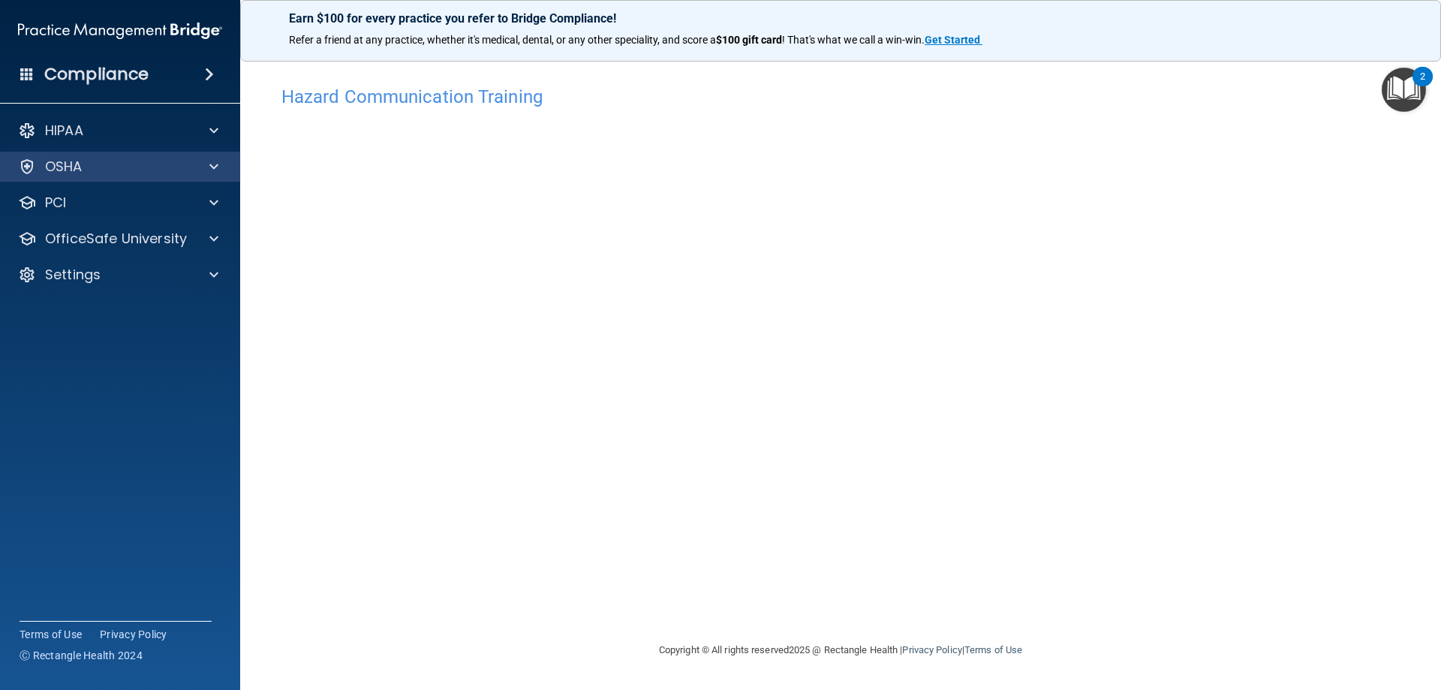
click at [123, 177] on div "OSHA" at bounding box center [120, 167] width 241 height 30
click at [203, 166] on div at bounding box center [212, 167] width 38 height 18
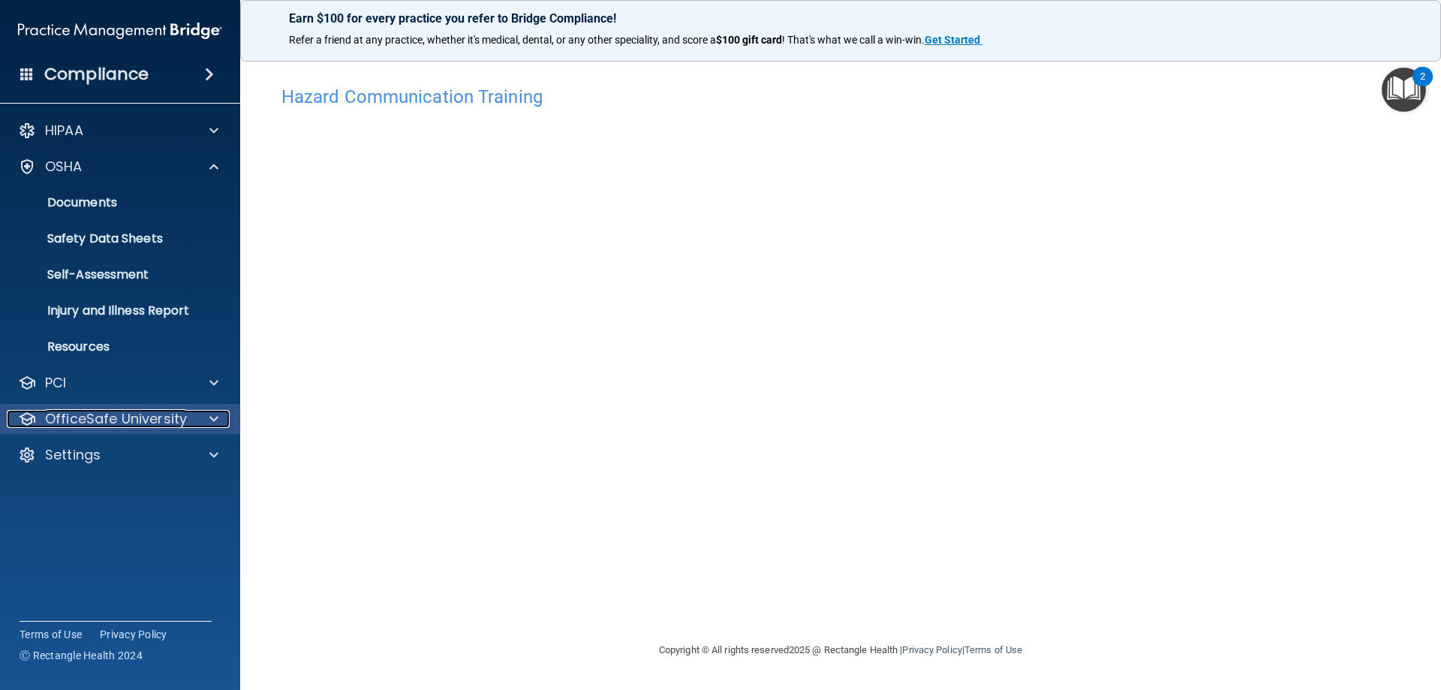
click at [197, 419] on div at bounding box center [212, 419] width 38 height 18
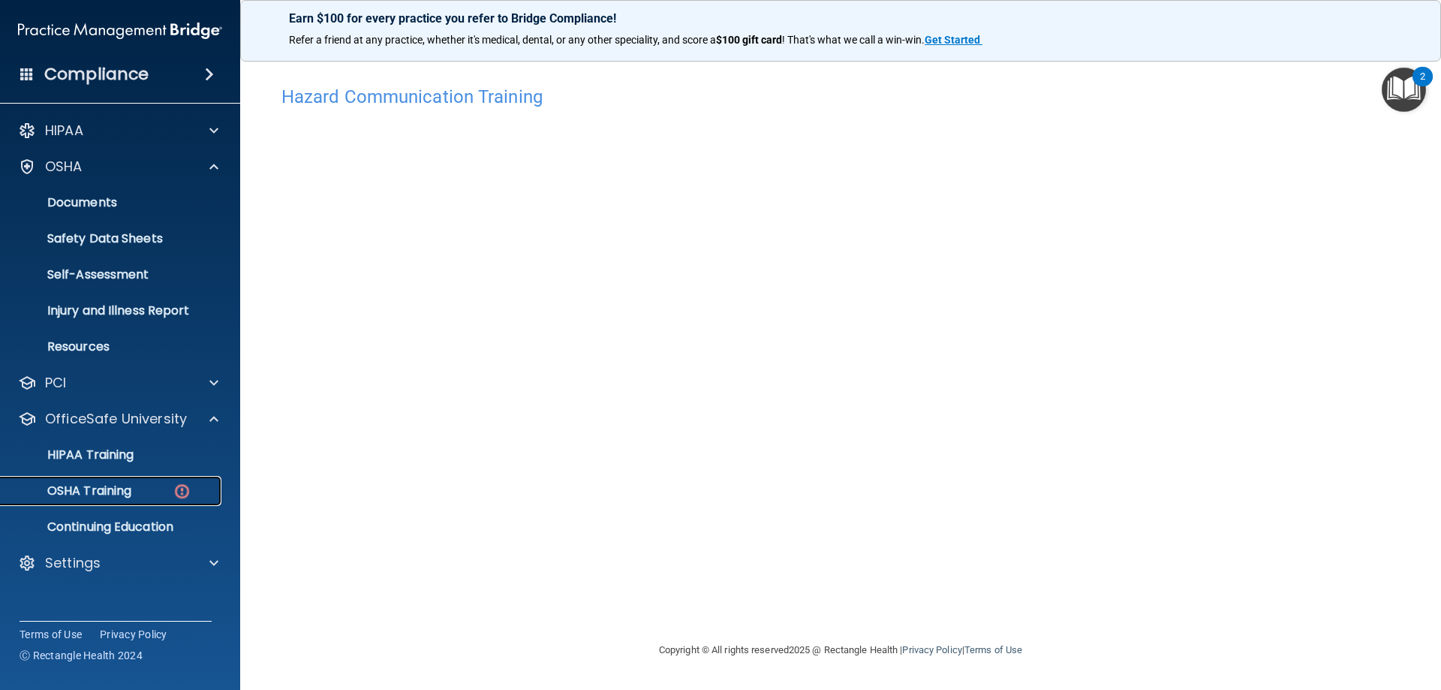
click at [93, 483] on p "OSHA Training" at bounding box center [71, 490] width 122 height 15
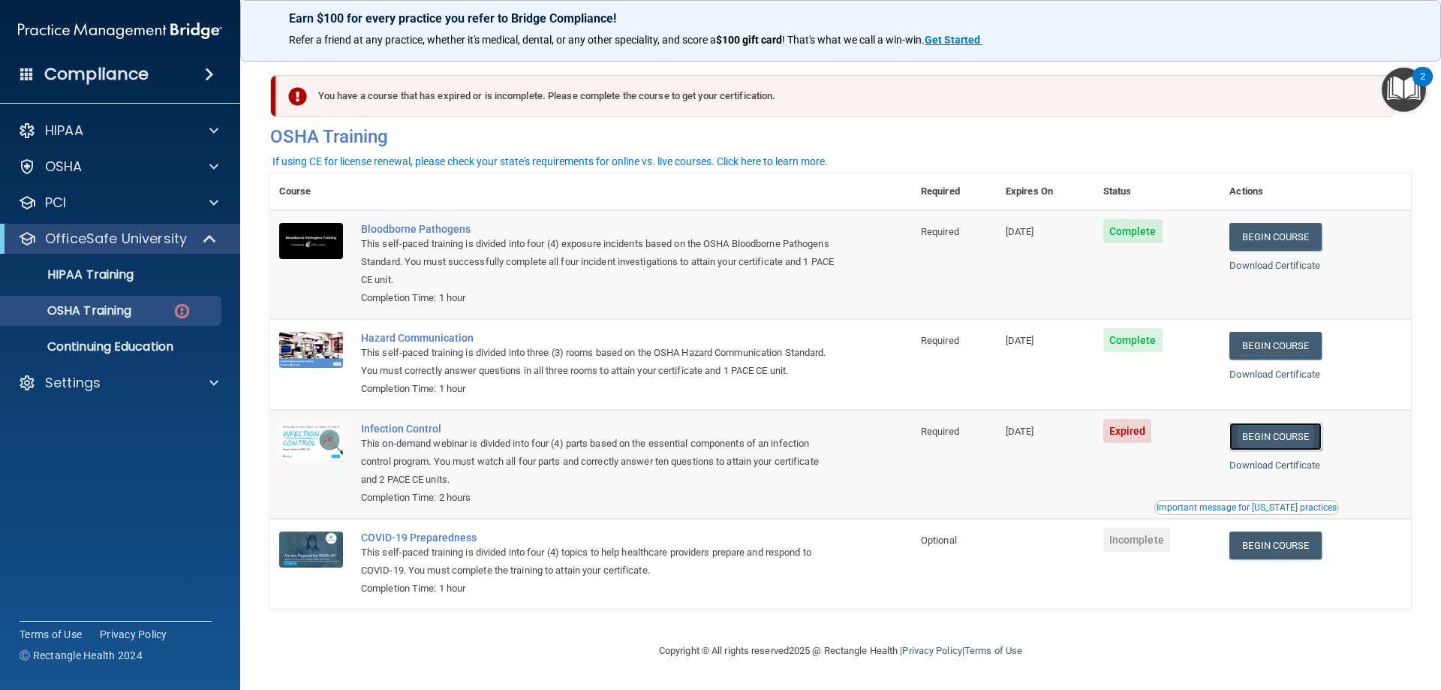
click at [1265, 450] on link "Begin Course" at bounding box center [1276, 437] width 92 height 28
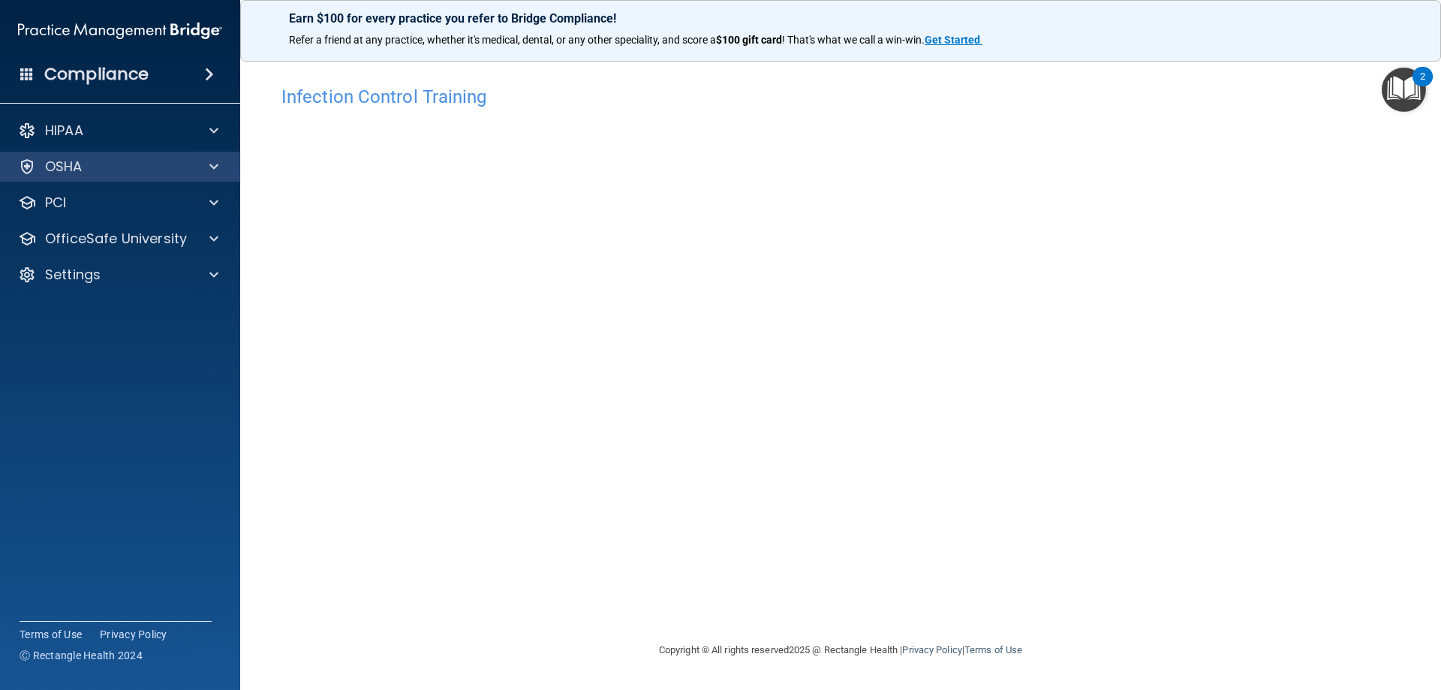
click at [88, 153] on div "OSHA" at bounding box center [120, 167] width 241 height 30
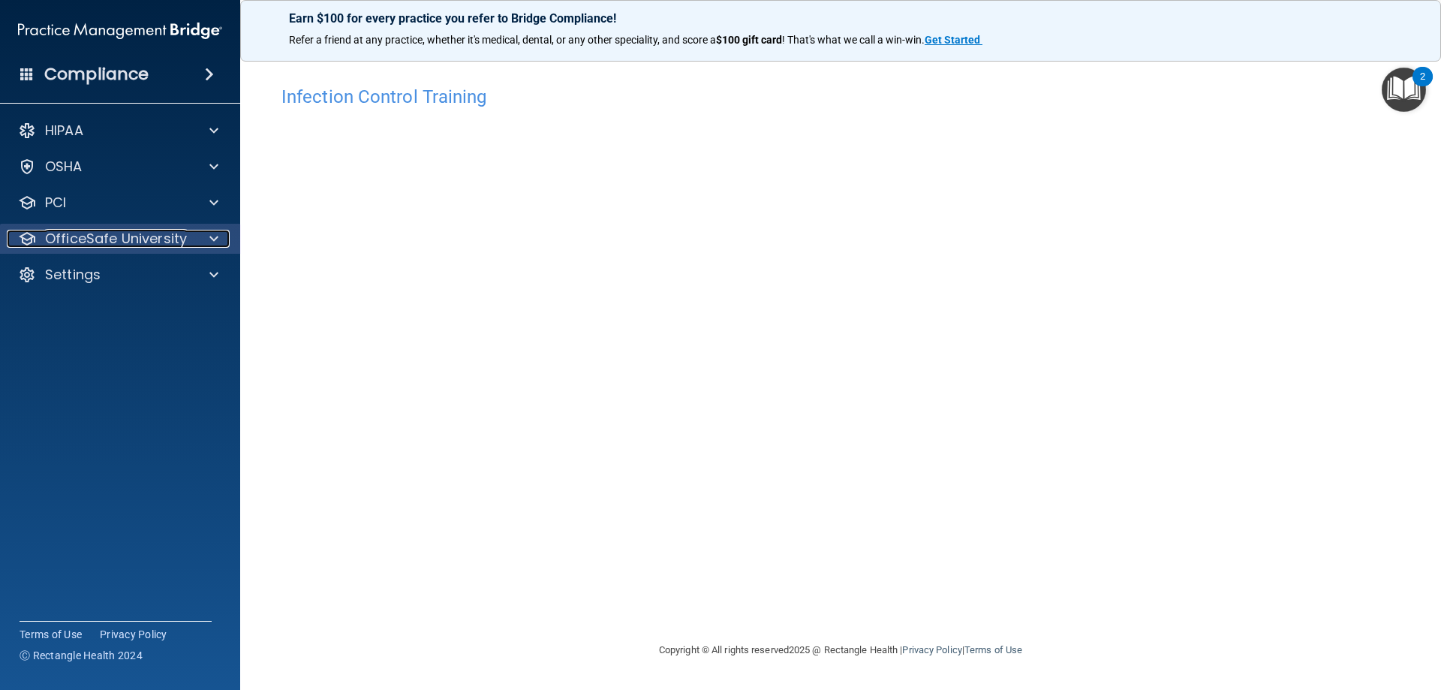
click at [159, 244] on p "OfficeSafe University" at bounding box center [116, 239] width 142 height 18
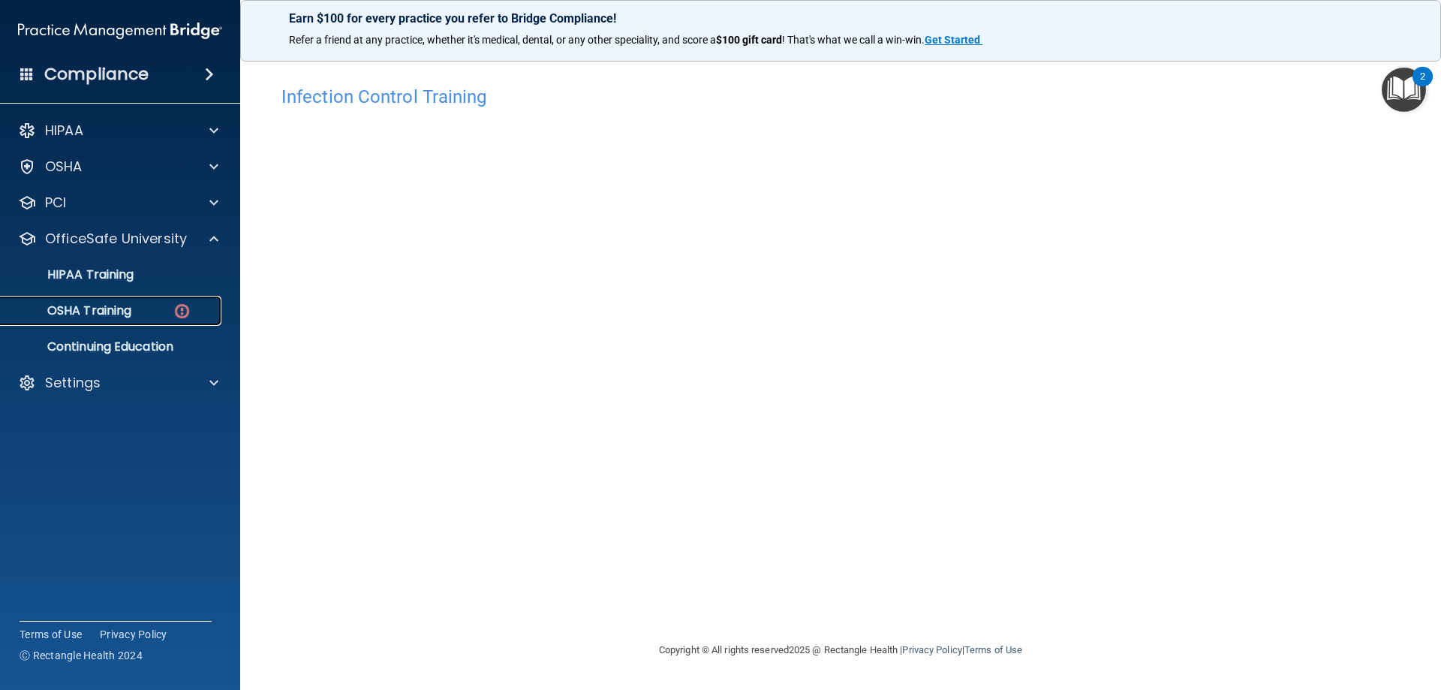
click at [127, 307] on p "OSHA Training" at bounding box center [71, 310] width 122 height 15
